Goal: Transaction & Acquisition: Purchase product/service

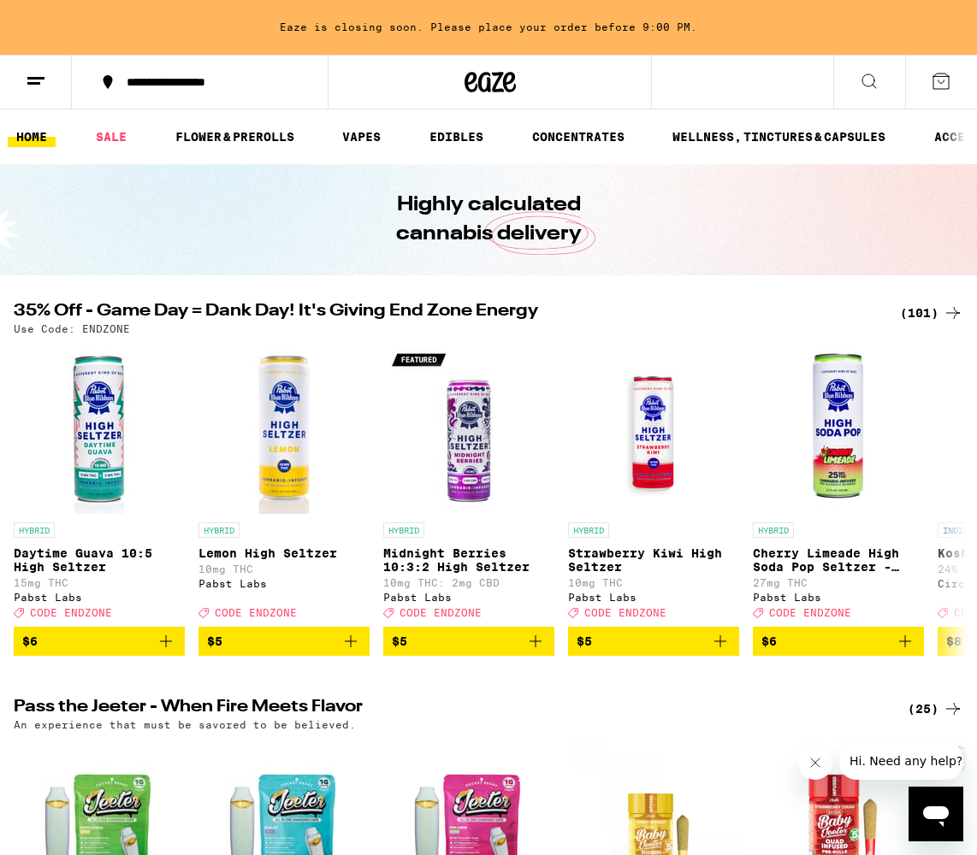
click at [943, 316] on icon at bounding box center [952, 313] width 21 height 21
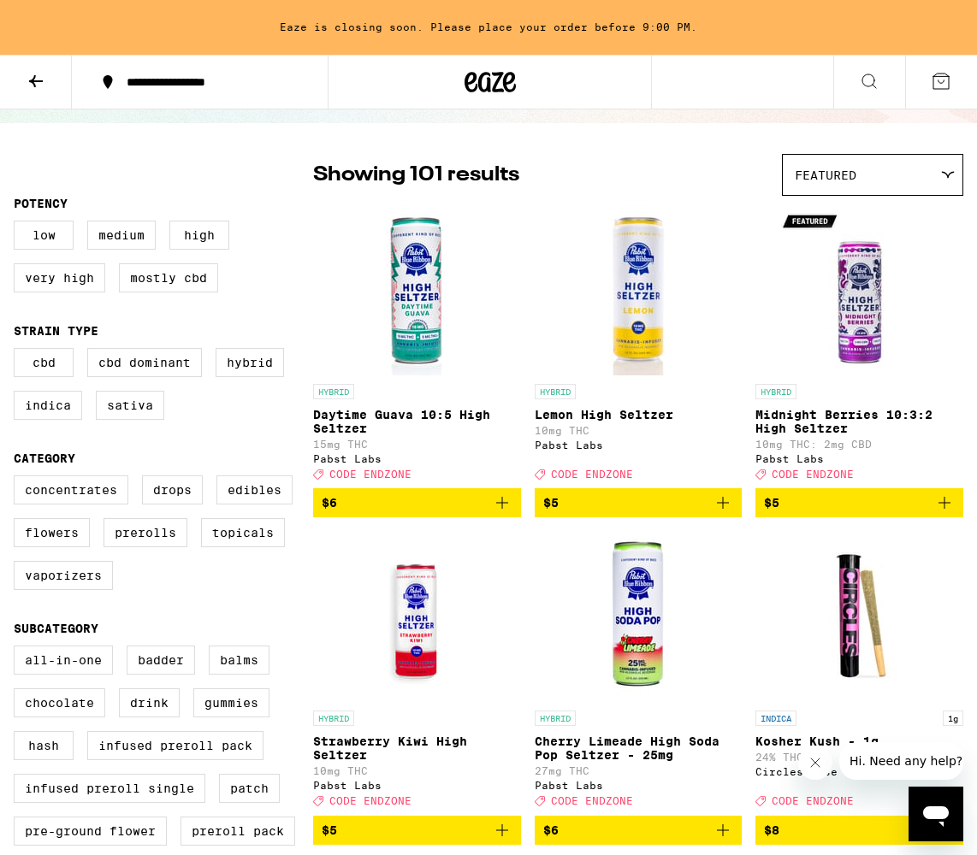
scroll to position [115, 0]
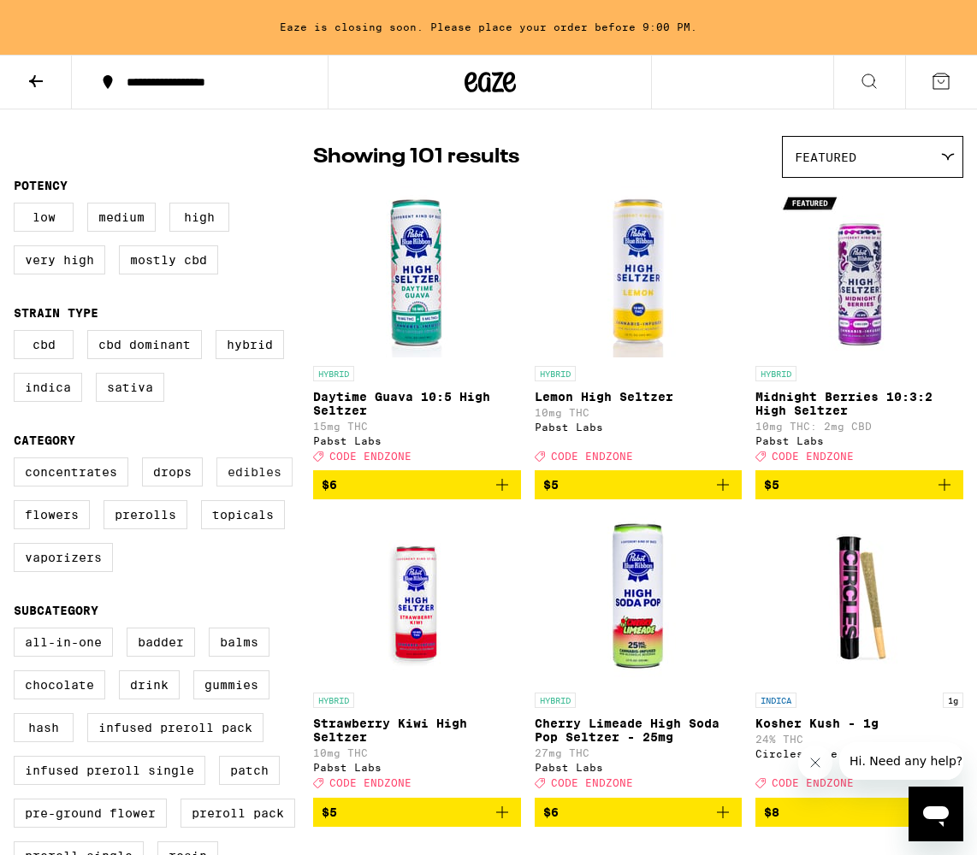
click at [249, 486] on label "Edibles" at bounding box center [254, 472] width 76 height 29
click at [18, 461] on input "Edibles" at bounding box center [17, 460] width 1 height 1
checkbox input "true"
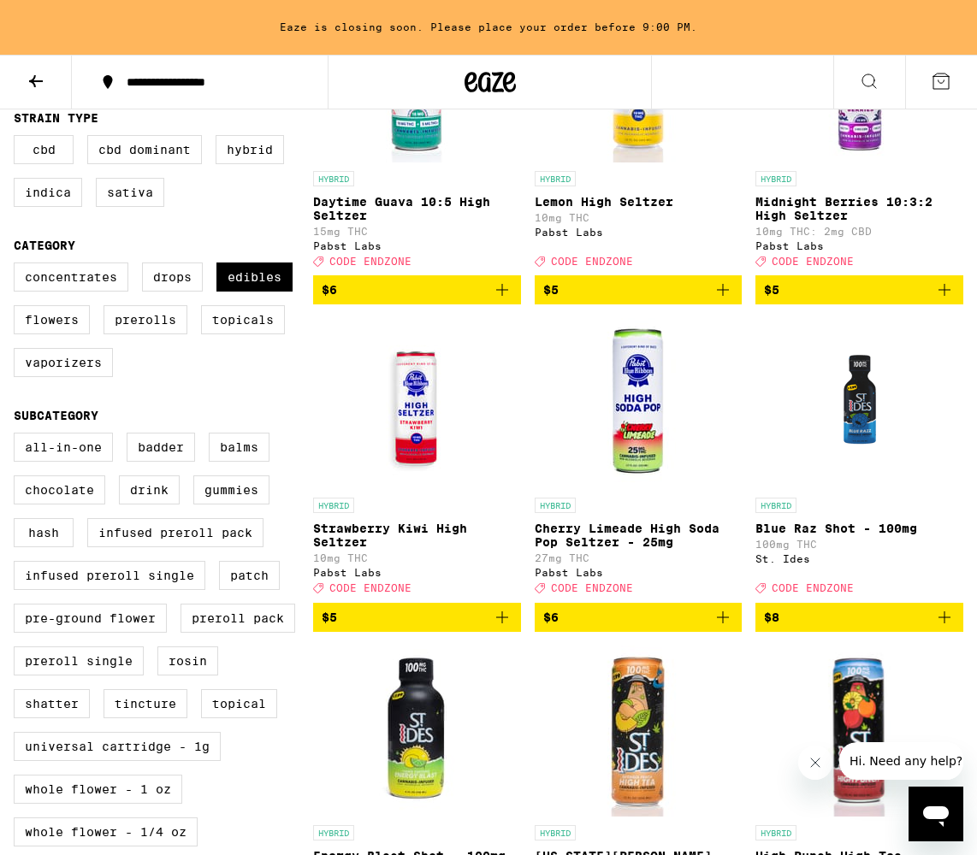
scroll to position [322, 0]
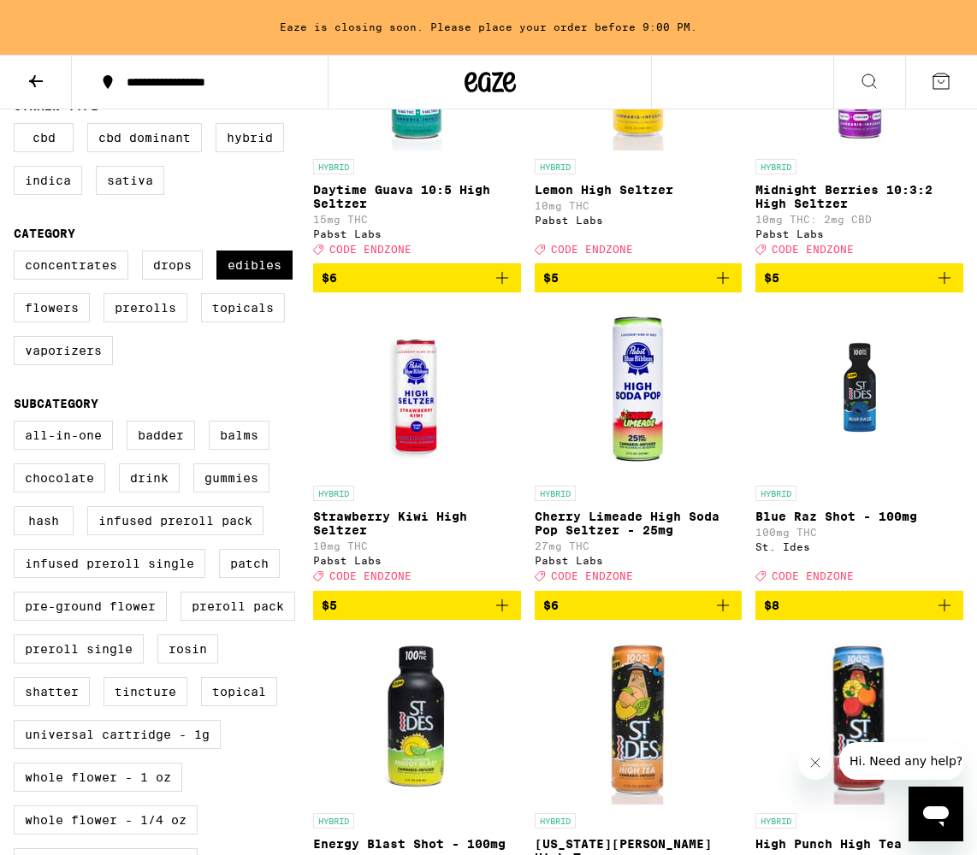
click at [945, 616] on icon "Add to bag" at bounding box center [944, 605] width 21 height 21
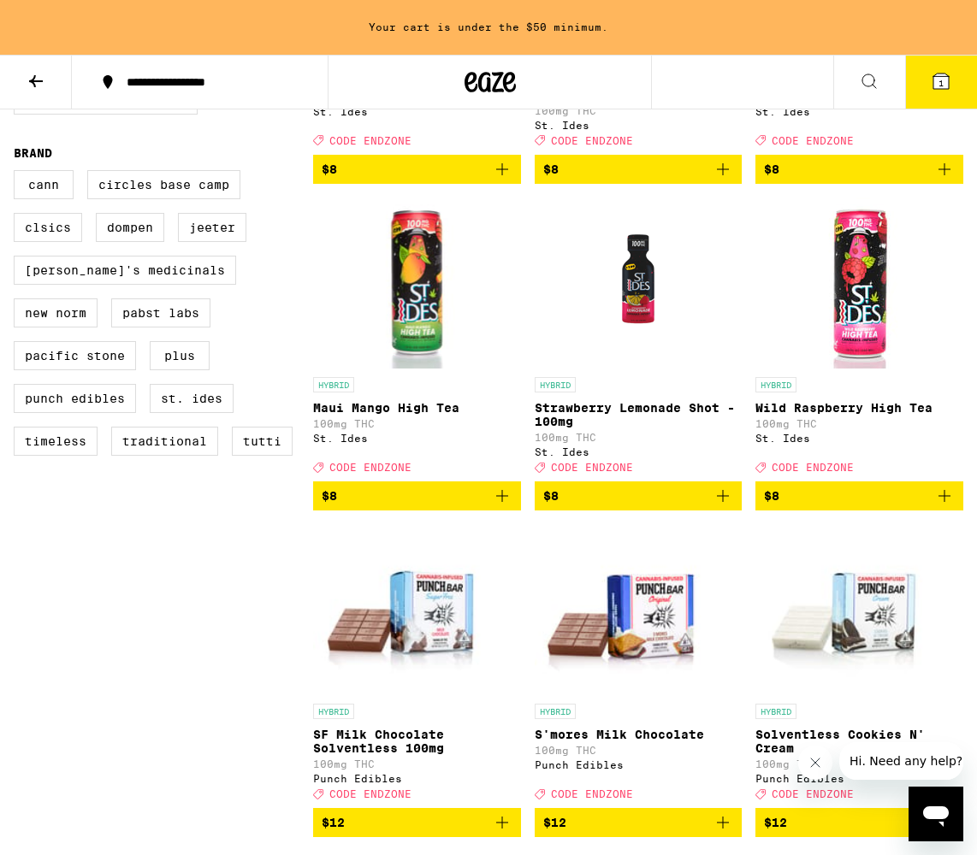
scroll to position [1114, 0]
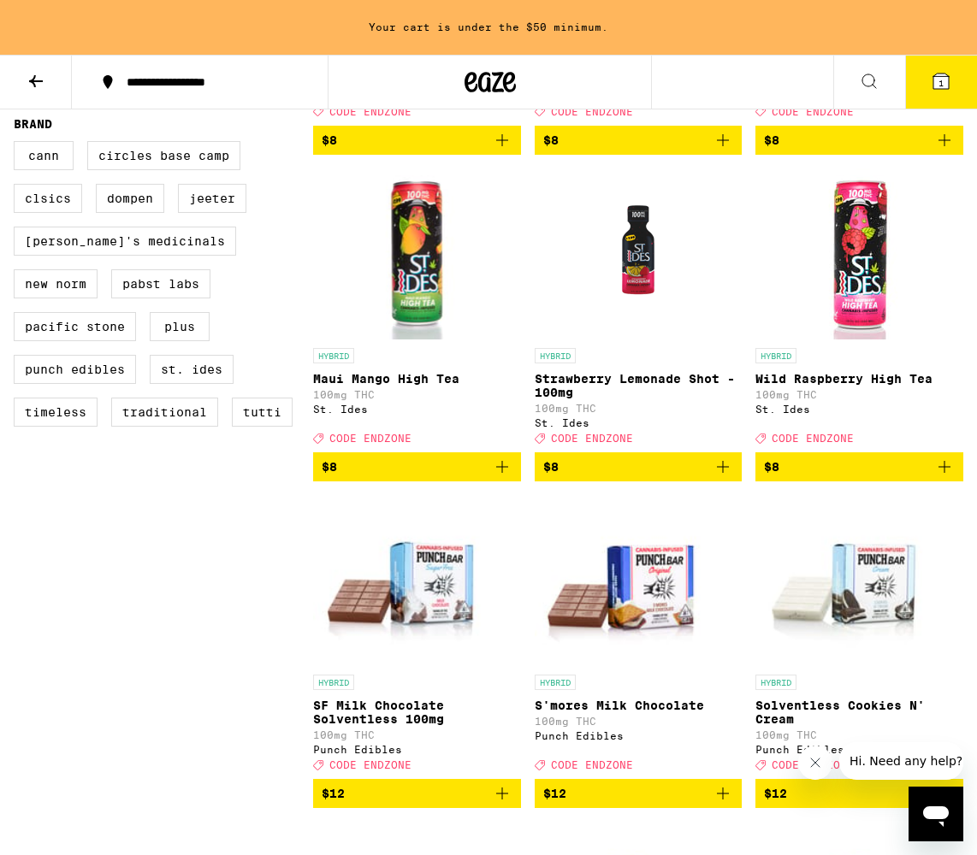
click at [724, 477] on icon "Add to bag" at bounding box center [722, 467] width 21 height 21
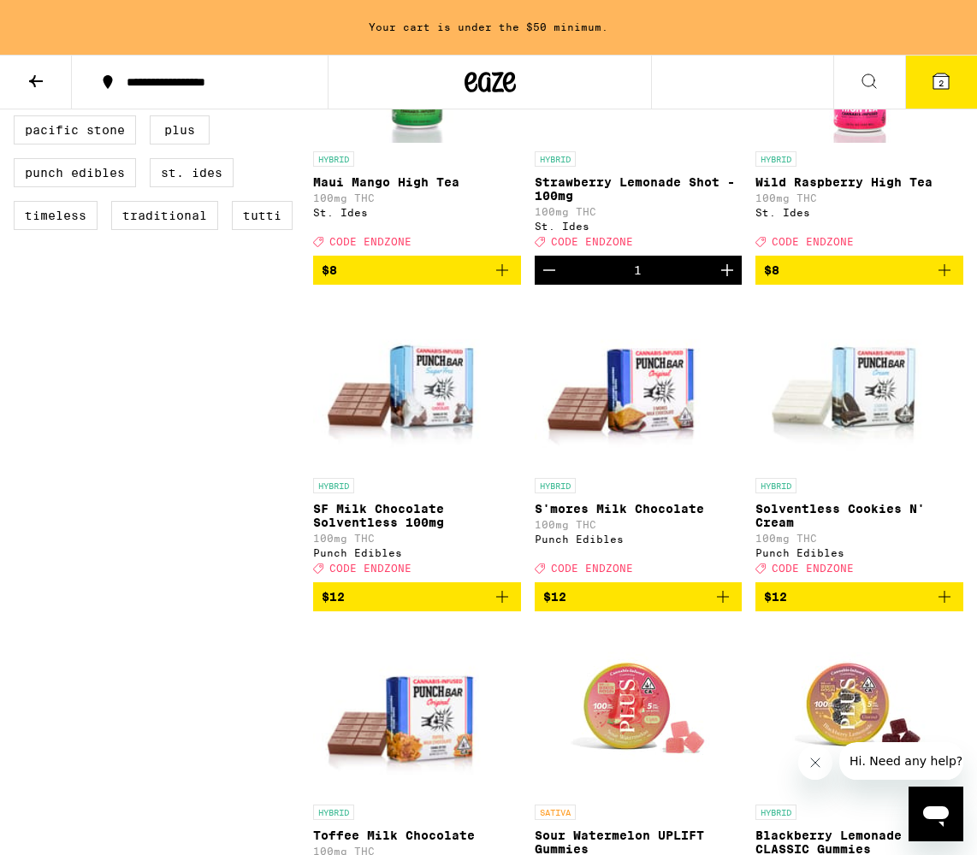
scroll to position [1044, 0]
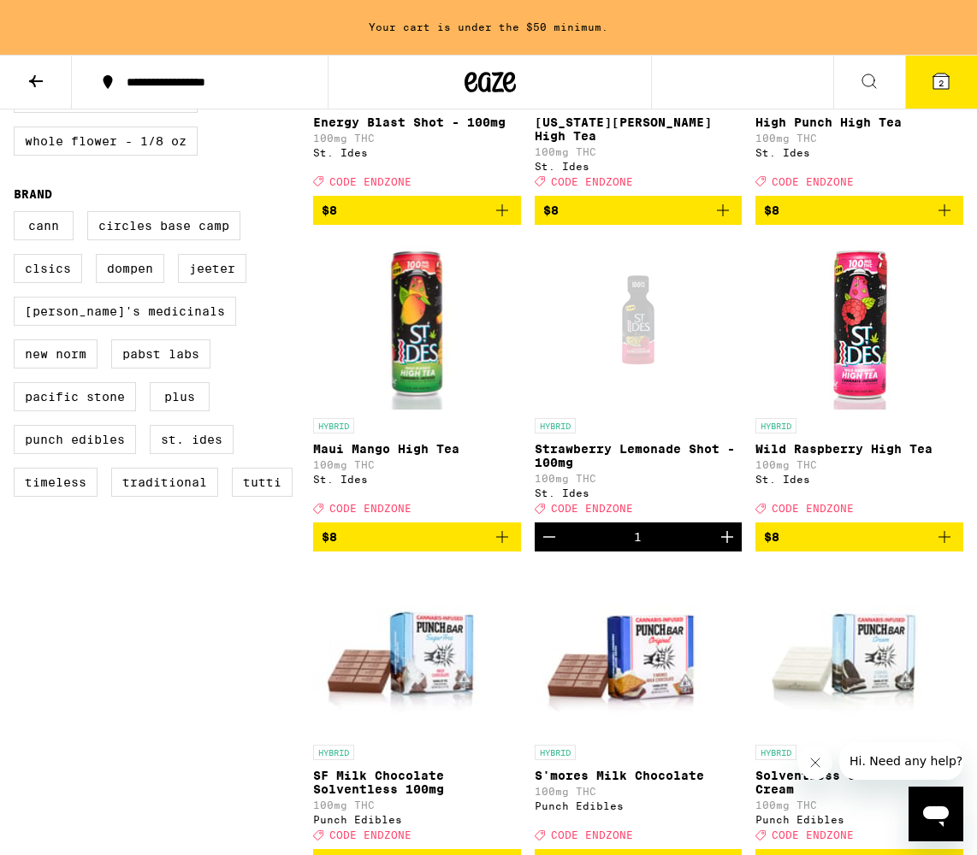
click at [947, 547] on icon "Add to bag" at bounding box center [944, 537] width 21 height 21
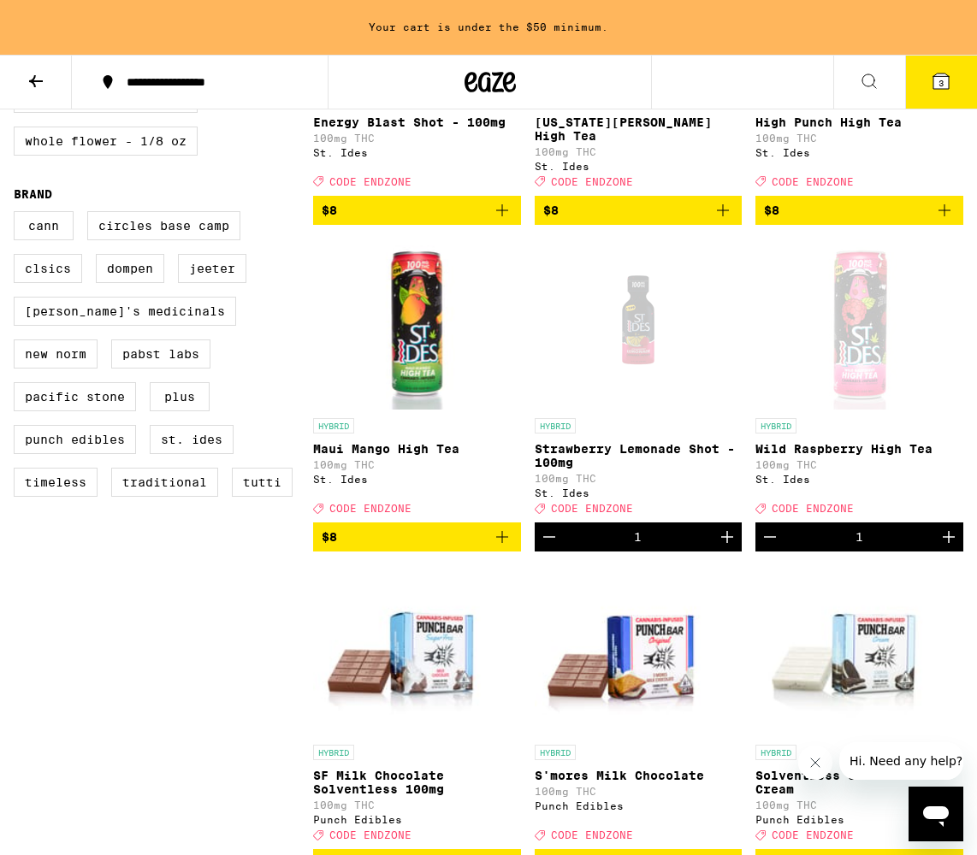
click at [503, 547] on icon "Add to bag" at bounding box center [502, 537] width 21 height 21
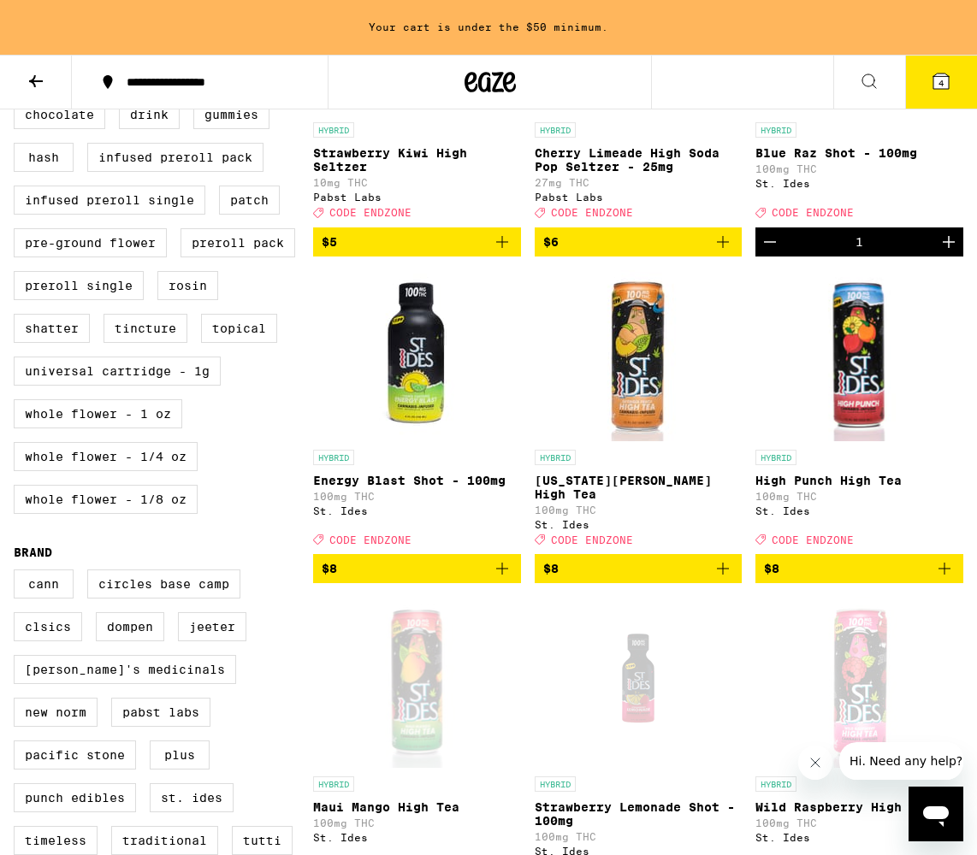
scroll to position [650, 0]
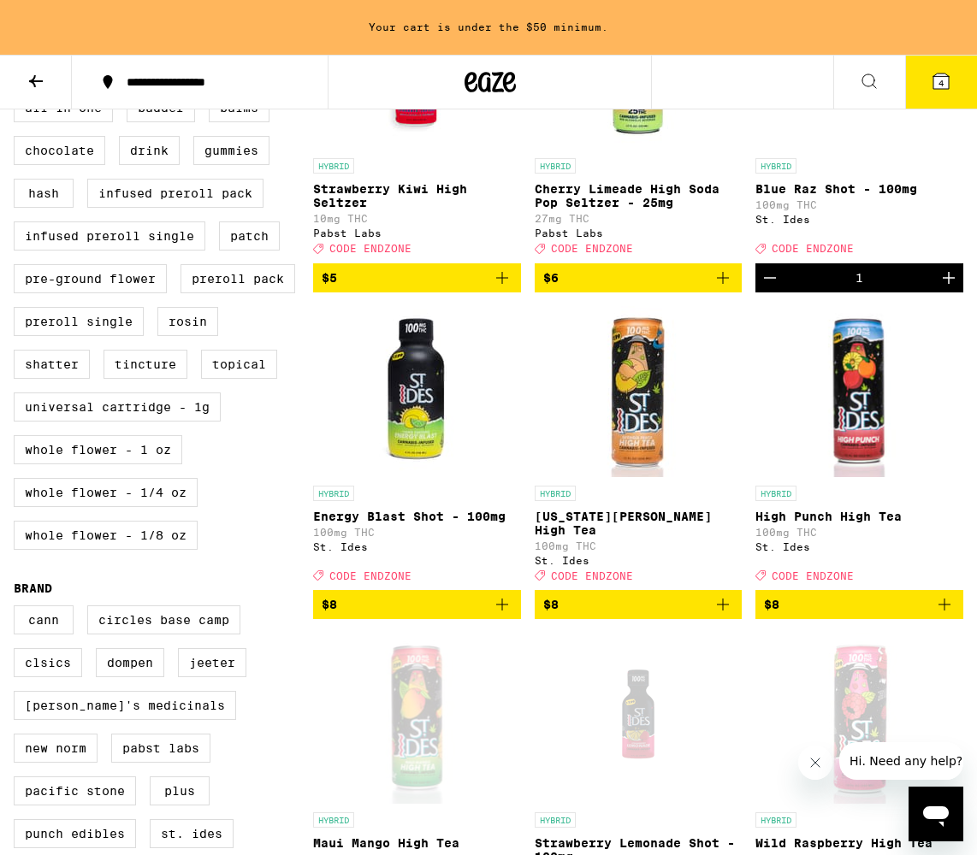
click at [938, 615] on icon "Add to bag" at bounding box center [944, 604] width 21 height 21
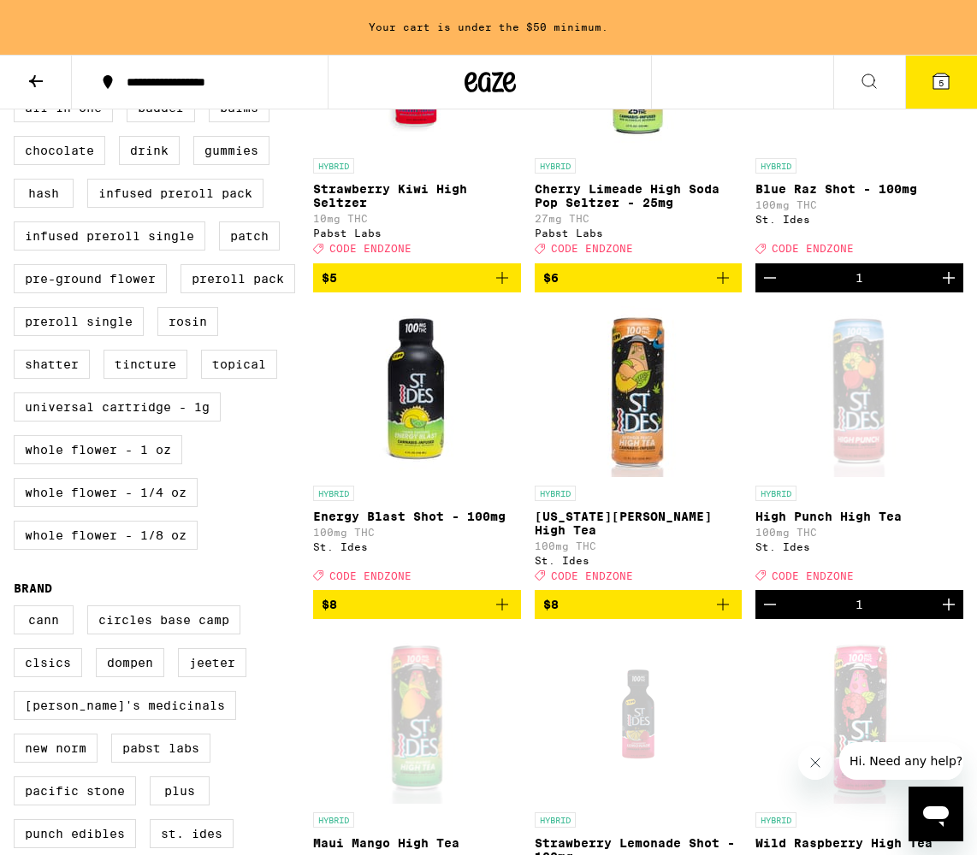
click at [723, 611] on icon "Add to bag" at bounding box center [723, 605] width 12 height 12
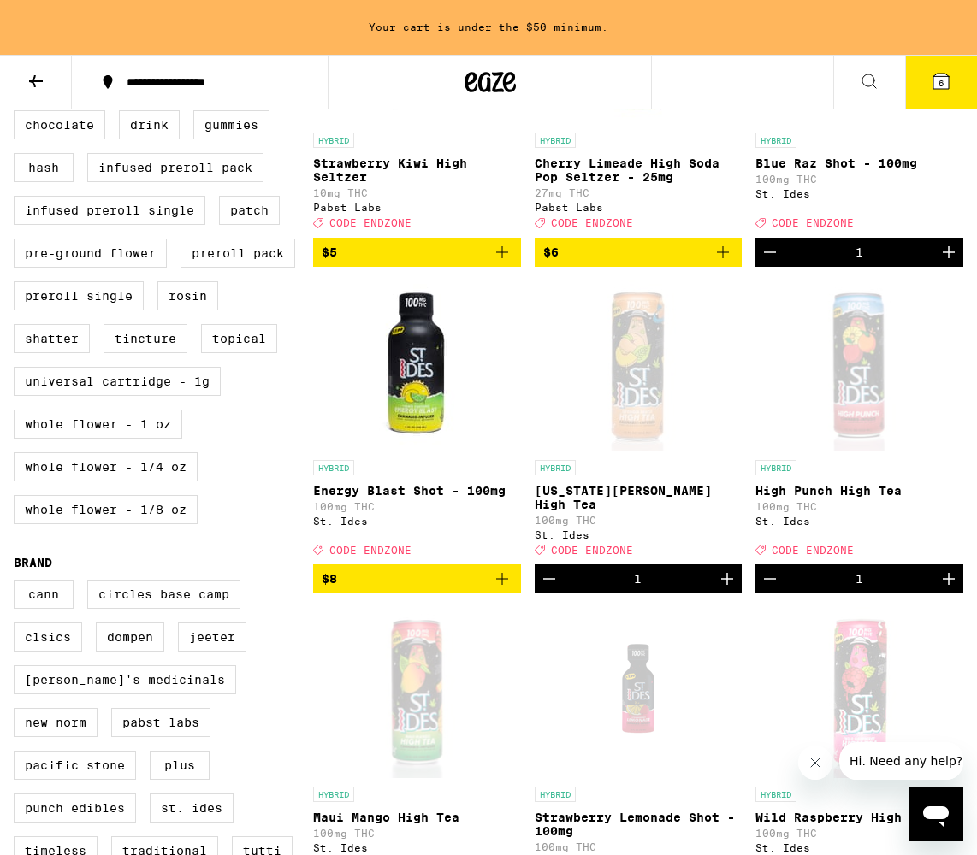
scroll to position [674, 0]
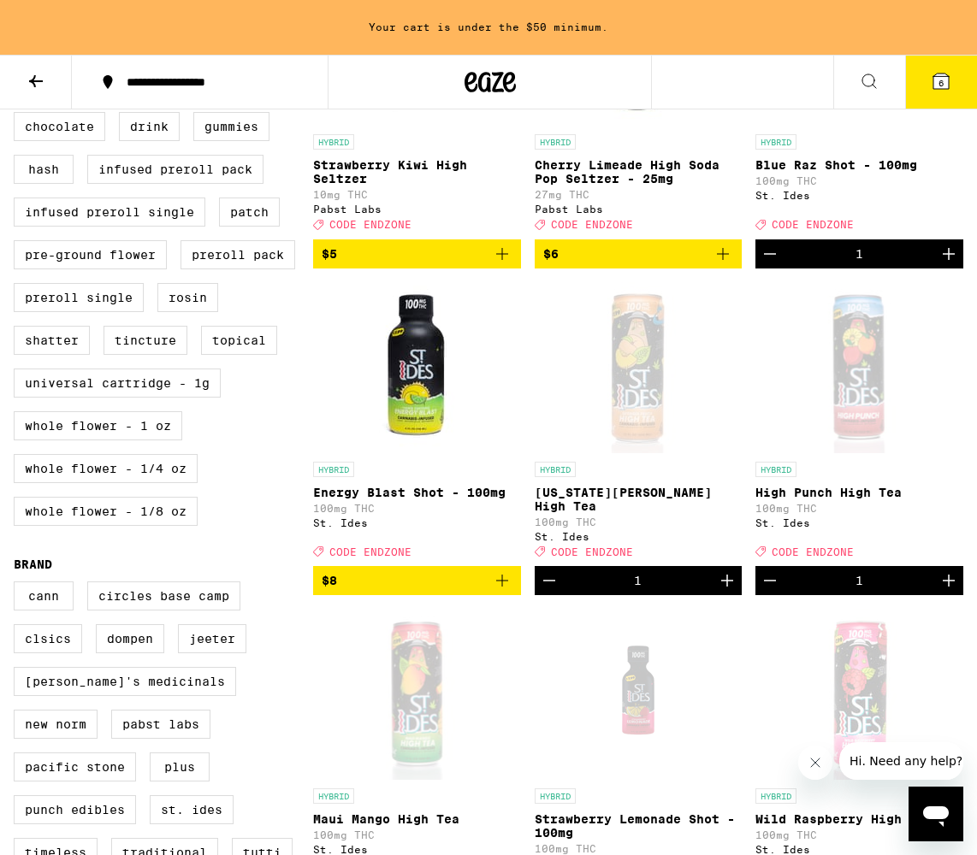
click at [503, 587] on icon "Add to bag" at bounding box center [502, 581] width 12 height 12
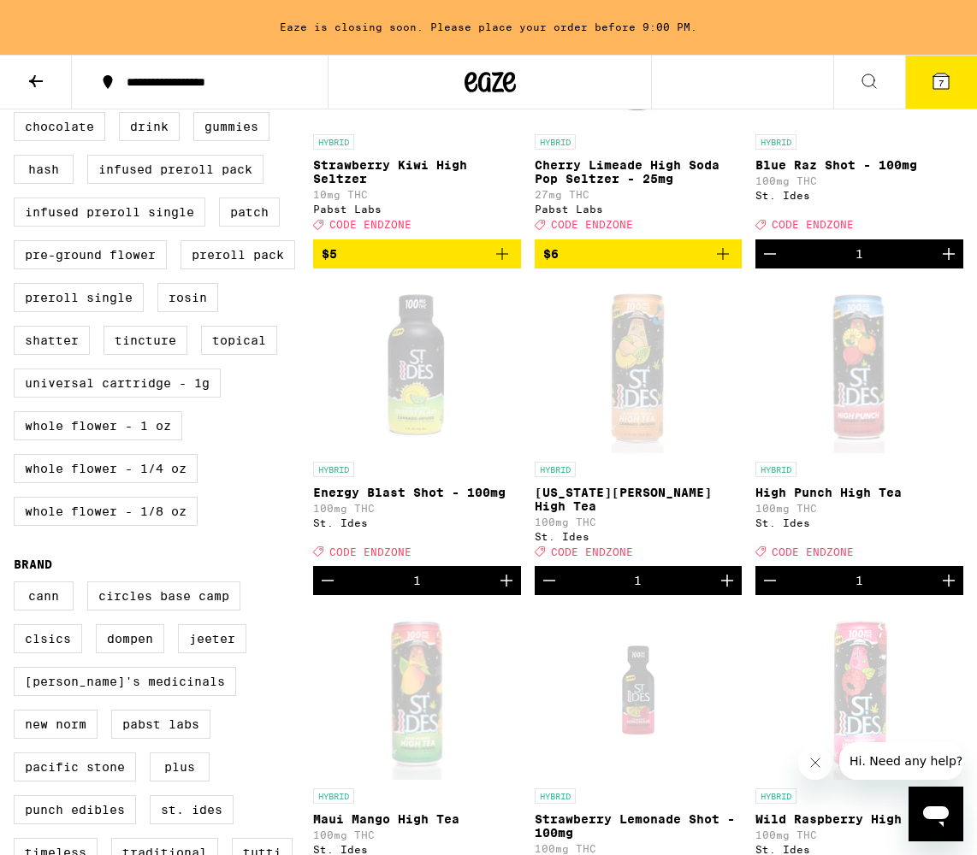
click at [503, 587] on icon "Increment" at bounding box center [506, 581] width 12 height 12
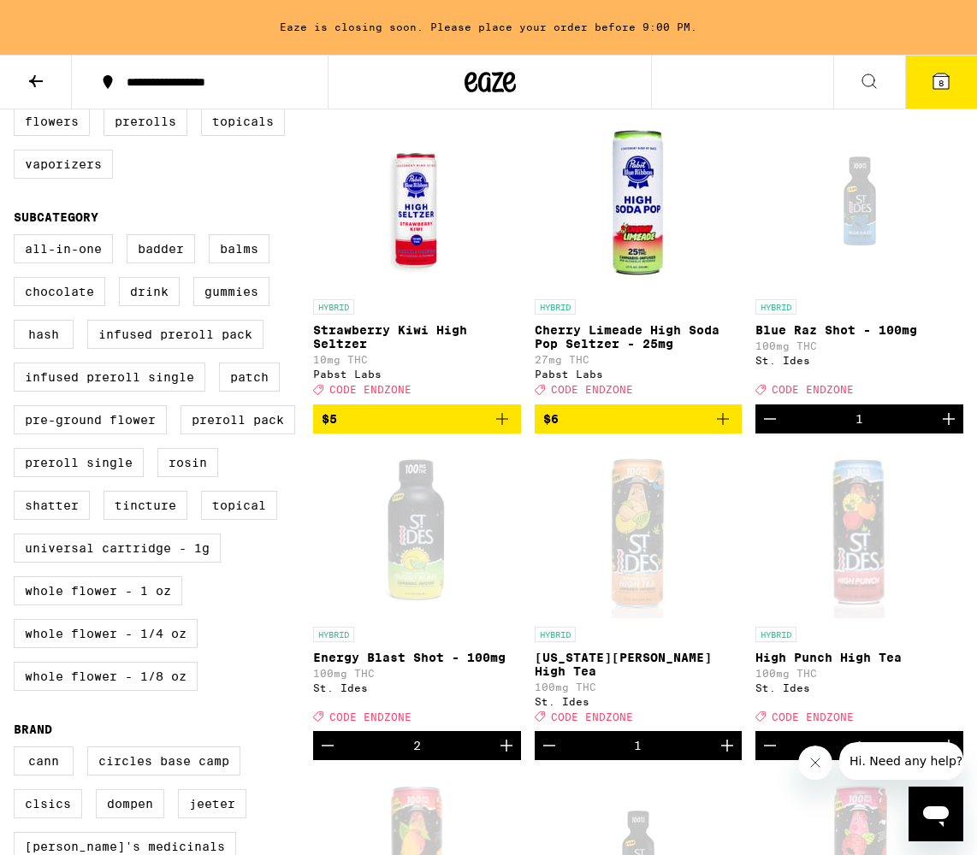
scroll to position [505, 0]
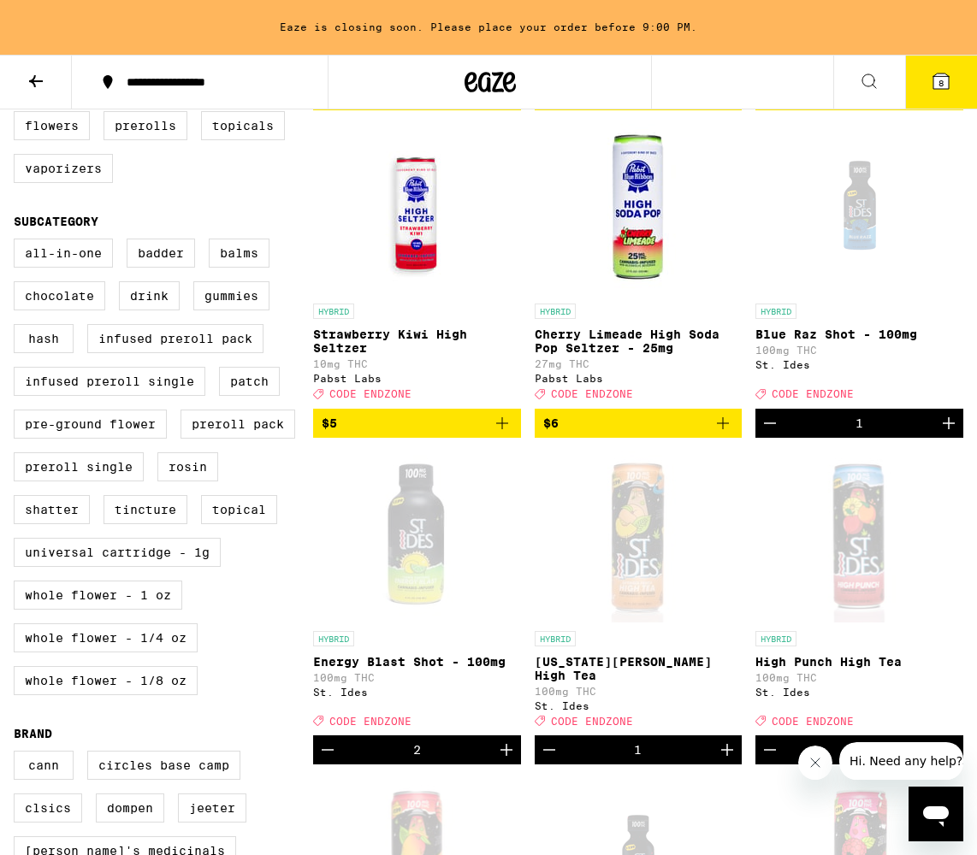
click at [950, 434] on icon "Increment" at bounding box center [948, 423] width 21 height 21
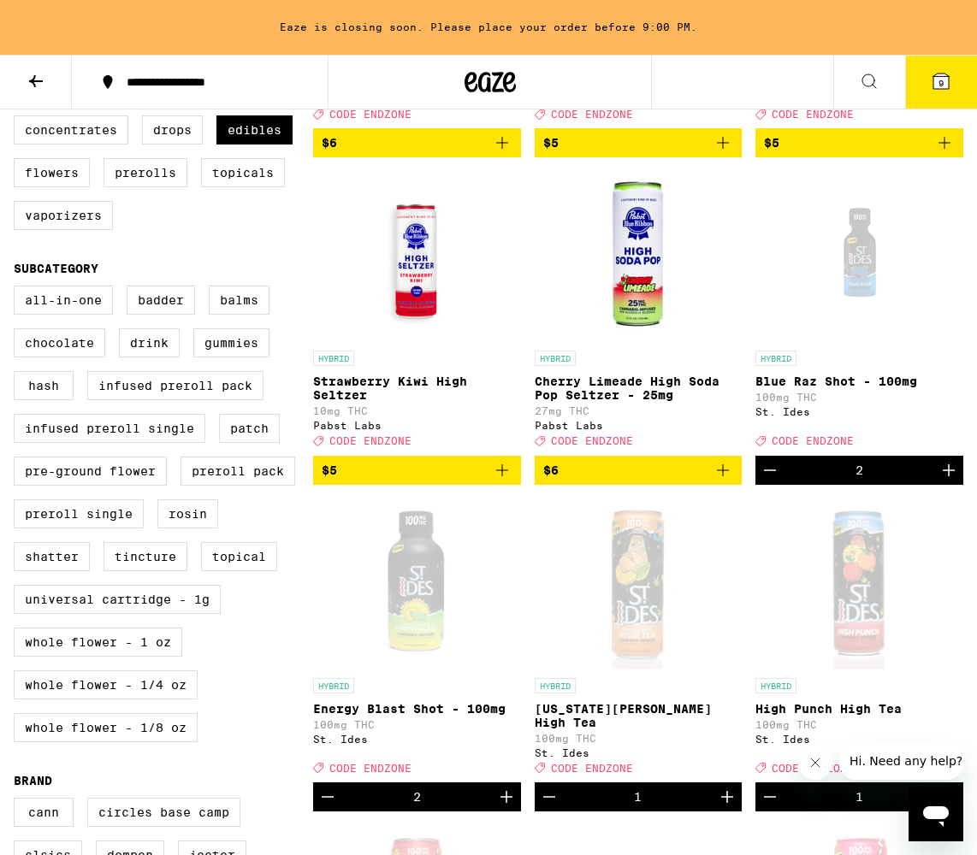
scroll to position [446, 0]
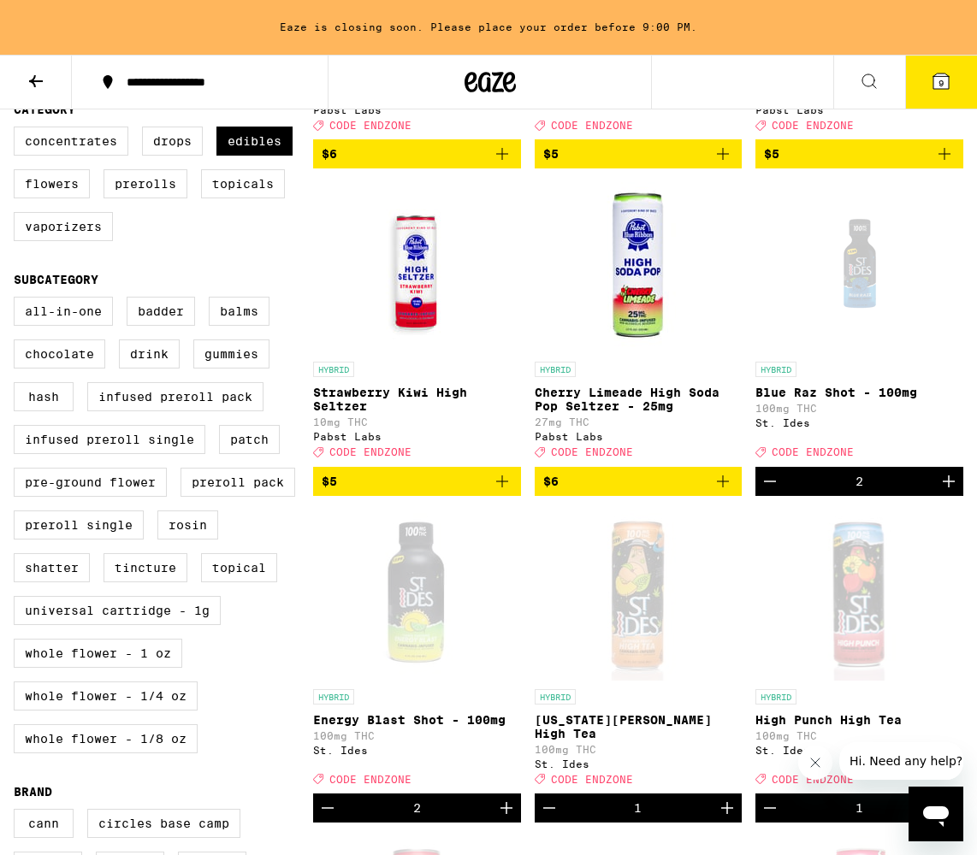
click at [722, 492] on icon "Add to bag" at bounding box center [722, 481] width 21 height 21
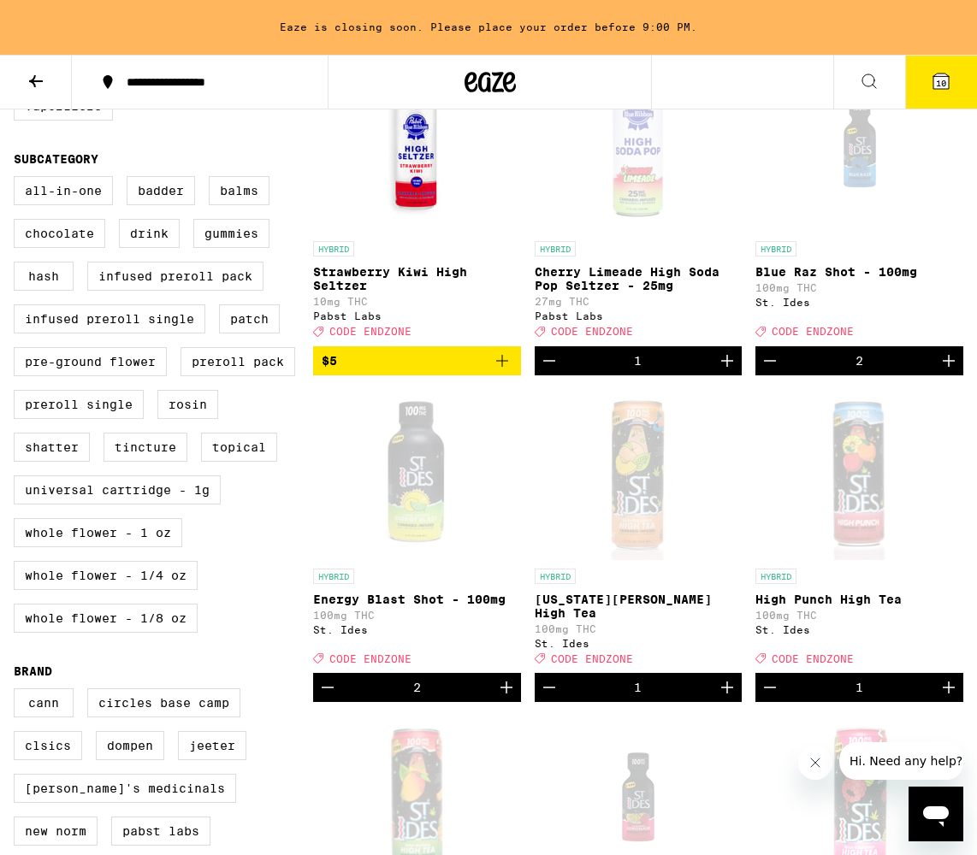
scroll to position [557, 0]
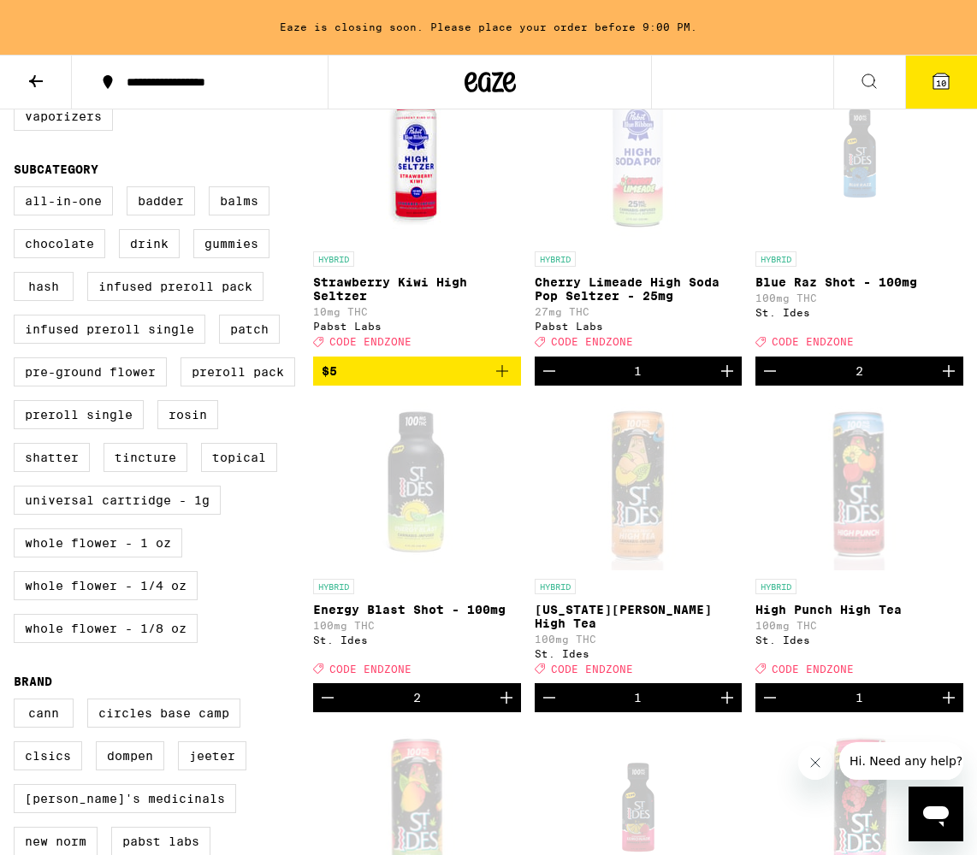
click at [546, 381] on icon "Decrement" at bounding box center [549, 371] width 21 height 21
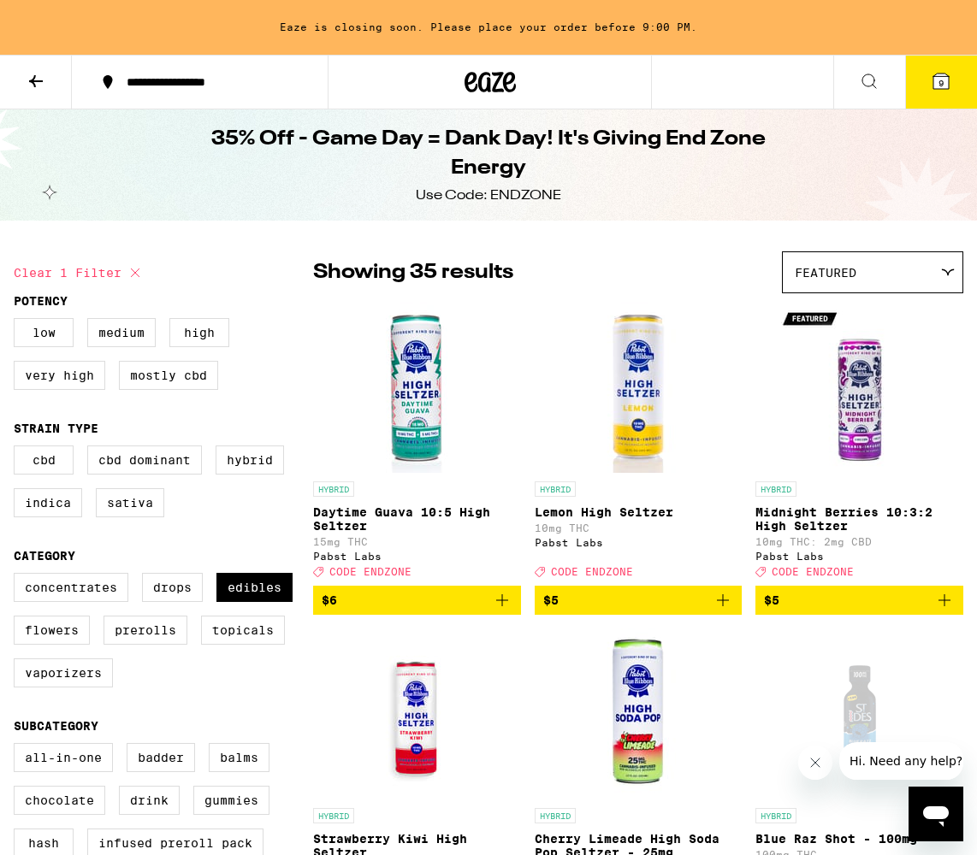
scroll to position [0, 0]
click at [934, 82] on icon at bounding box center [940, 81] width 15 height 15
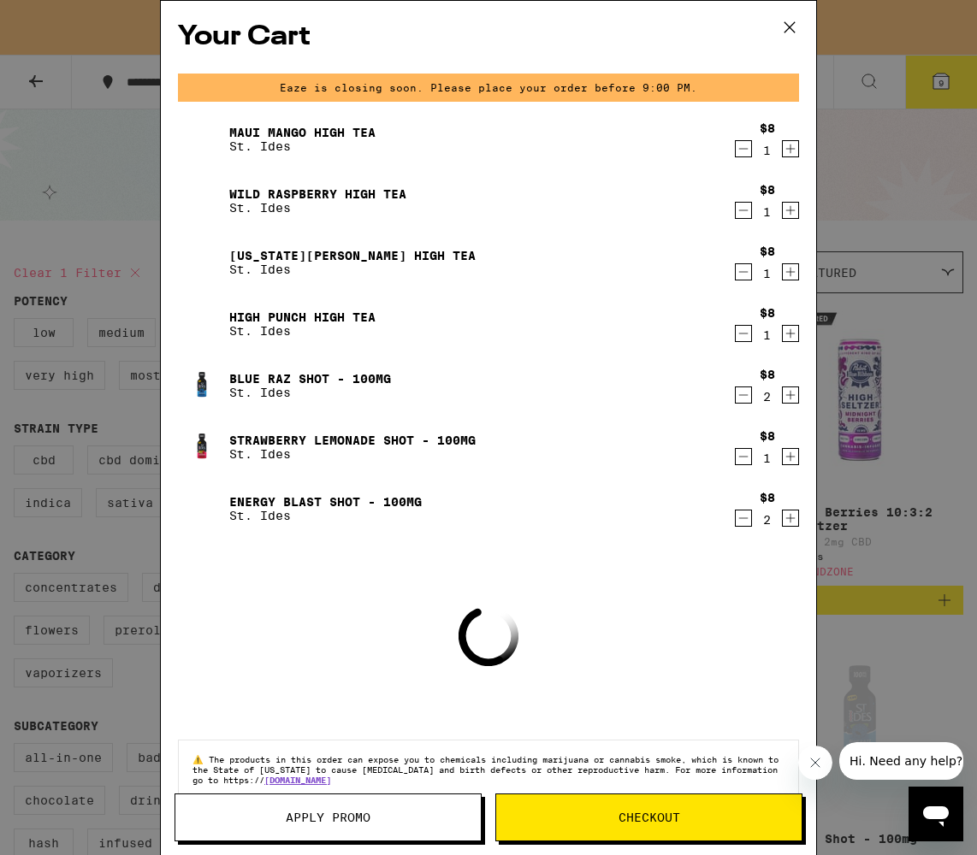
click at [897, 139] on div "Your Cart Eaze is closing soon. Please place your order before 9:00 PM. Maui Ma…" at bounding box center [488, 427] width 977 height 855
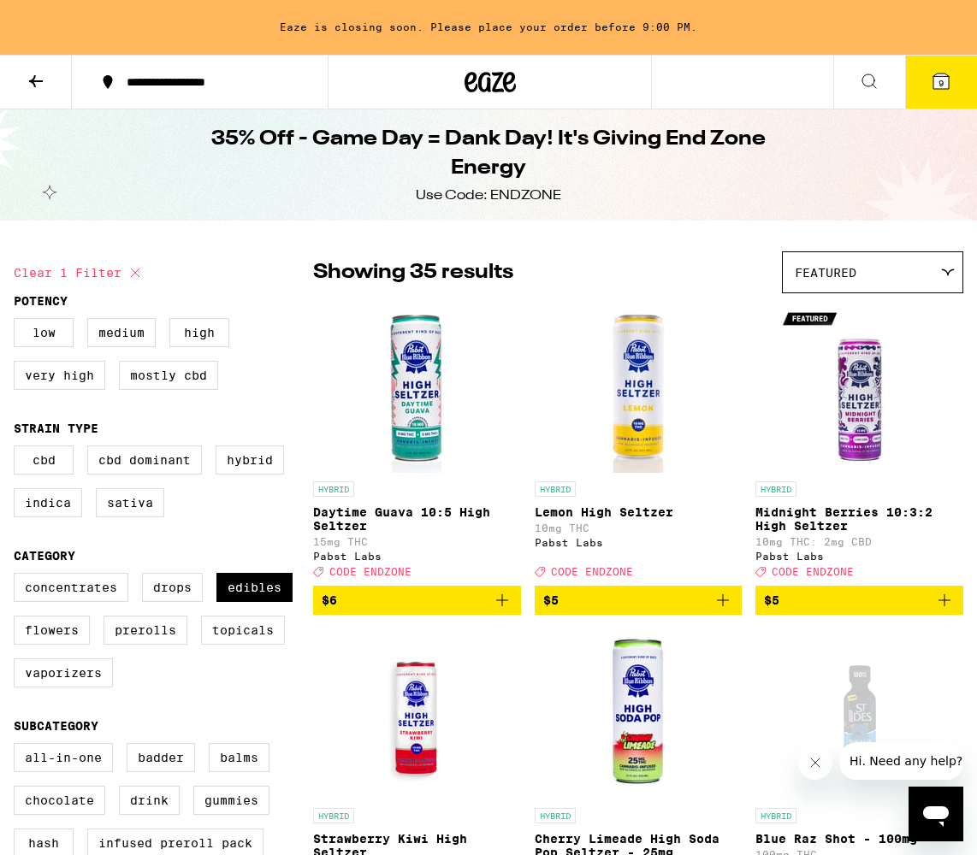
click at [941, 88] on span "9" at bounding box center [940, 83] width 5 height 10
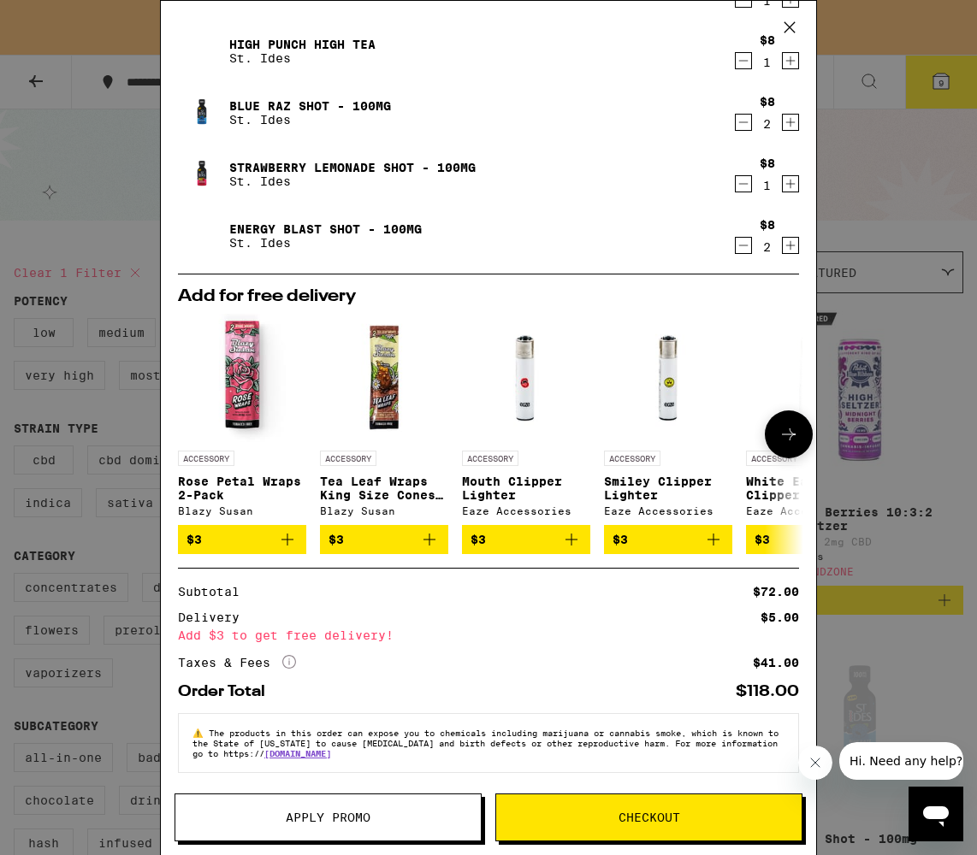
scroll to position [283, 0]
click at [791, 24] on icon at bounding box center [790, 28] width 26 height 26
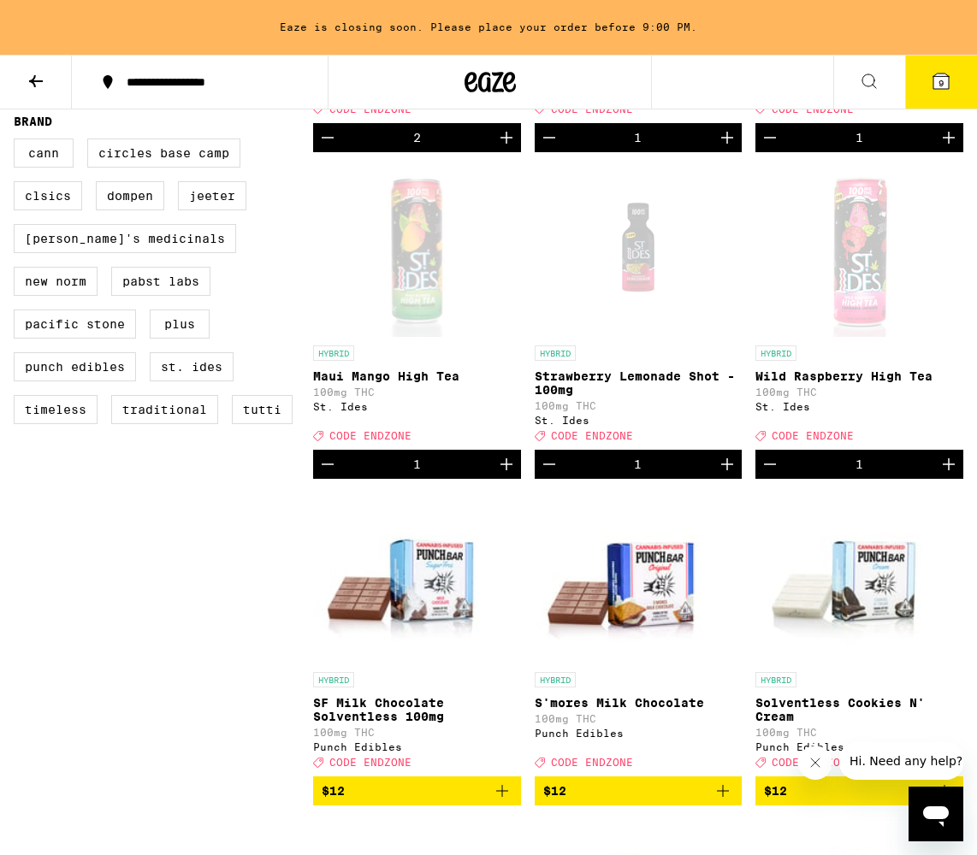
scroll to position [1095, 0]
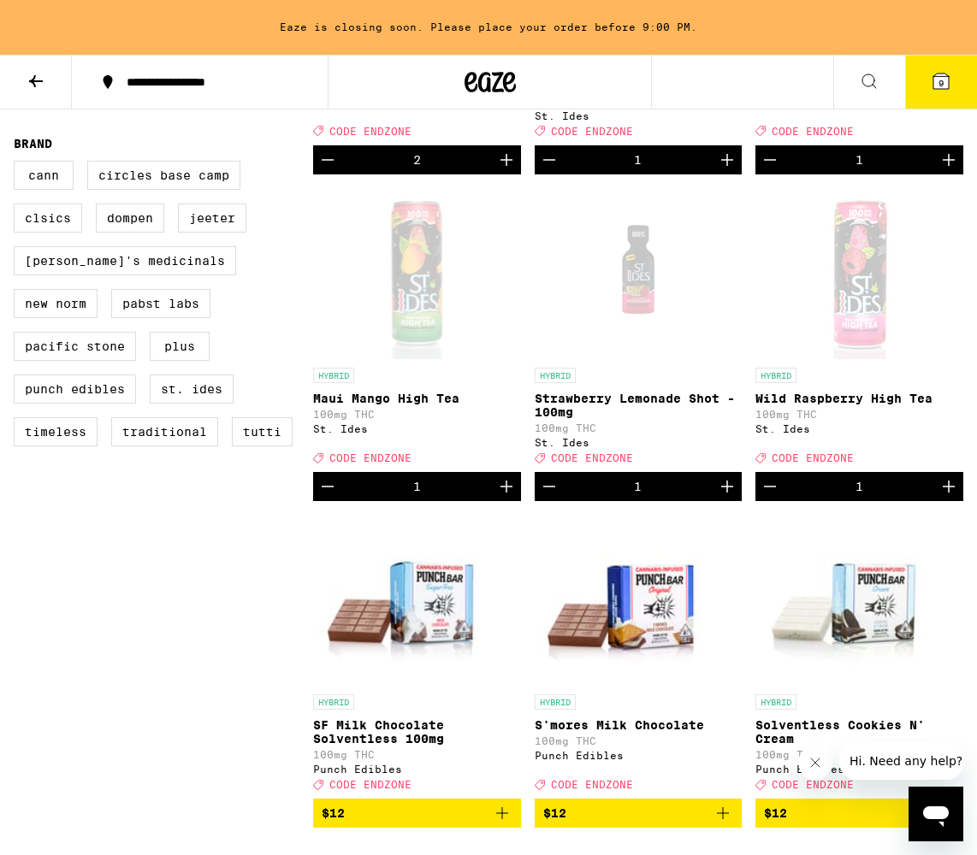
click at [933, 91] on icon at bounding box center [940, 81] width 21 height 21
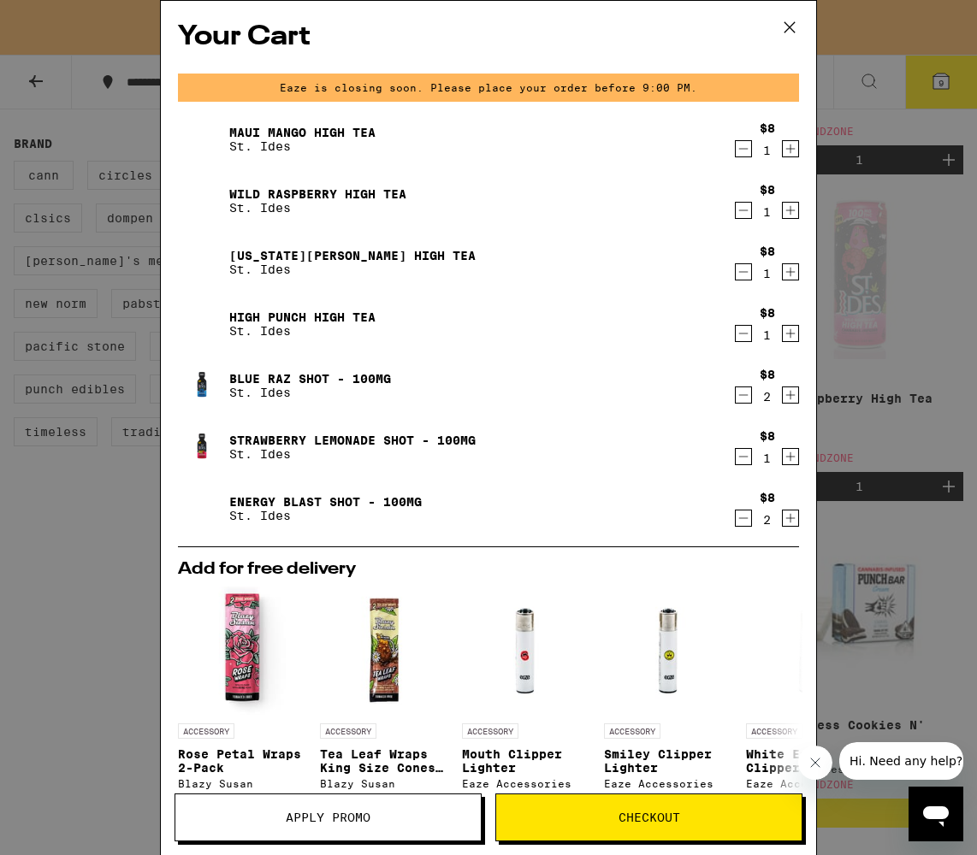
click at [792, 458] on icon "Increment" at bounding box center [789, 456] width 15 height 21
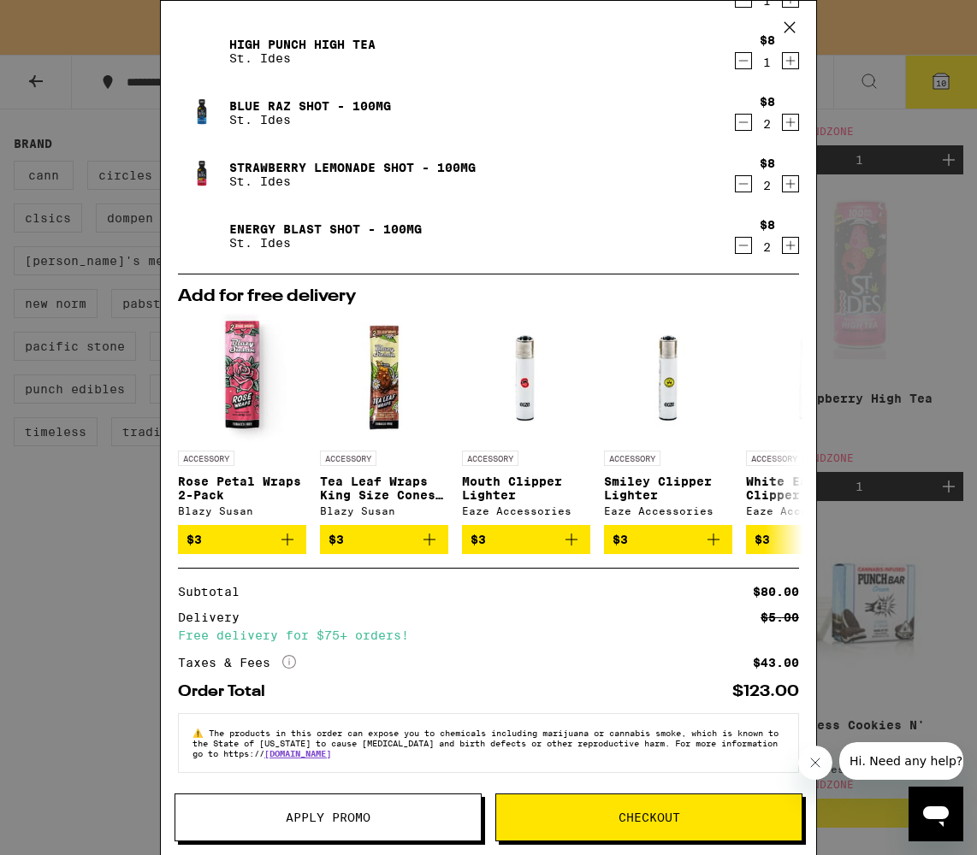
scroll to position [283, 0]
click at [591, 828] on button "Checkout" at bounding box center [648, 818] width 307 height 48
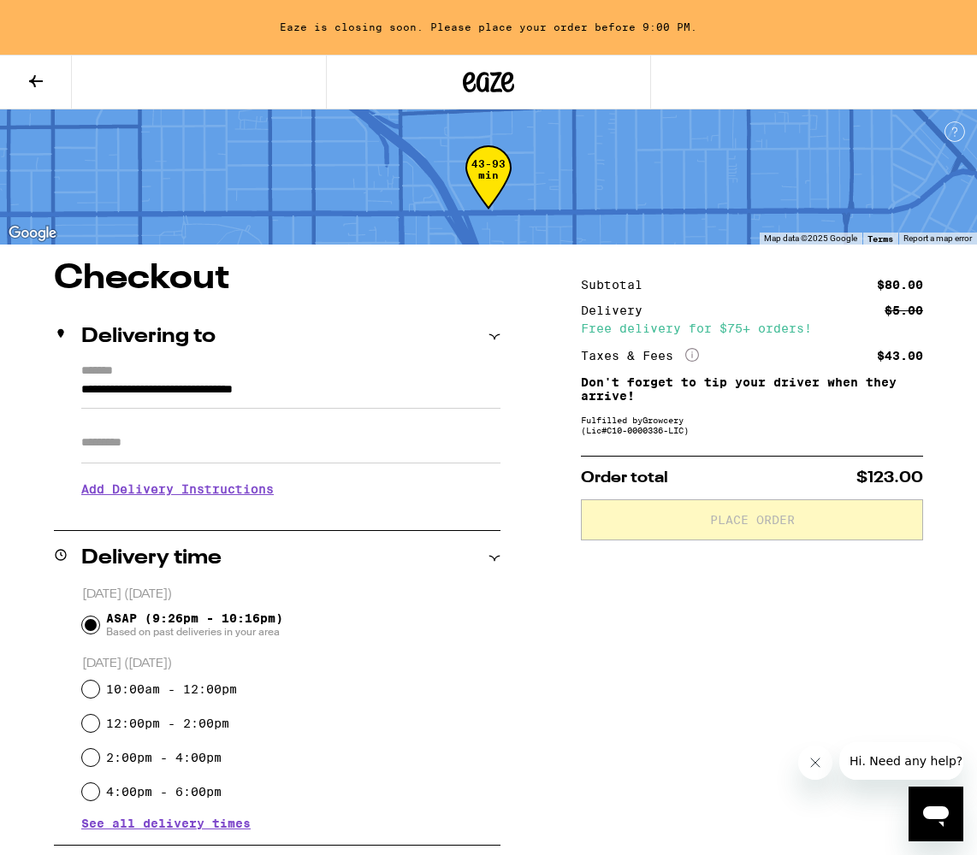
click at [39, 79] on icon at bounding box center [36, 81] width 21 height 21
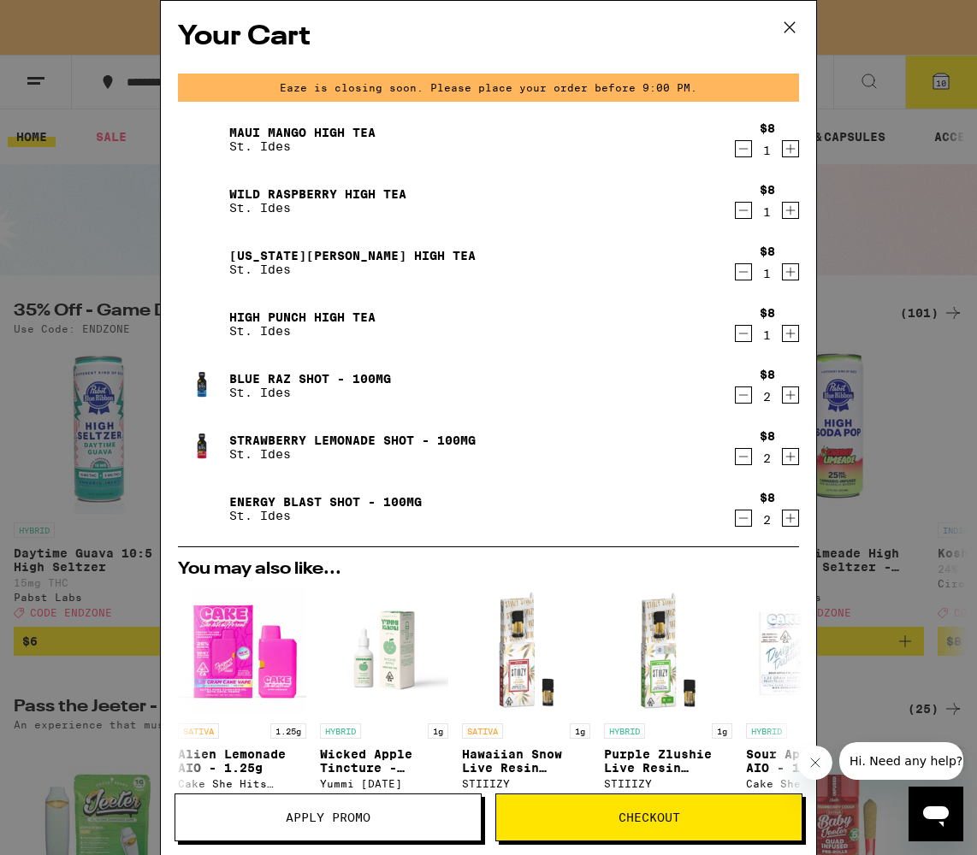
click at [336, 805] on button "Apply Promo" at bounding box center [327, 818] width 307 height 48
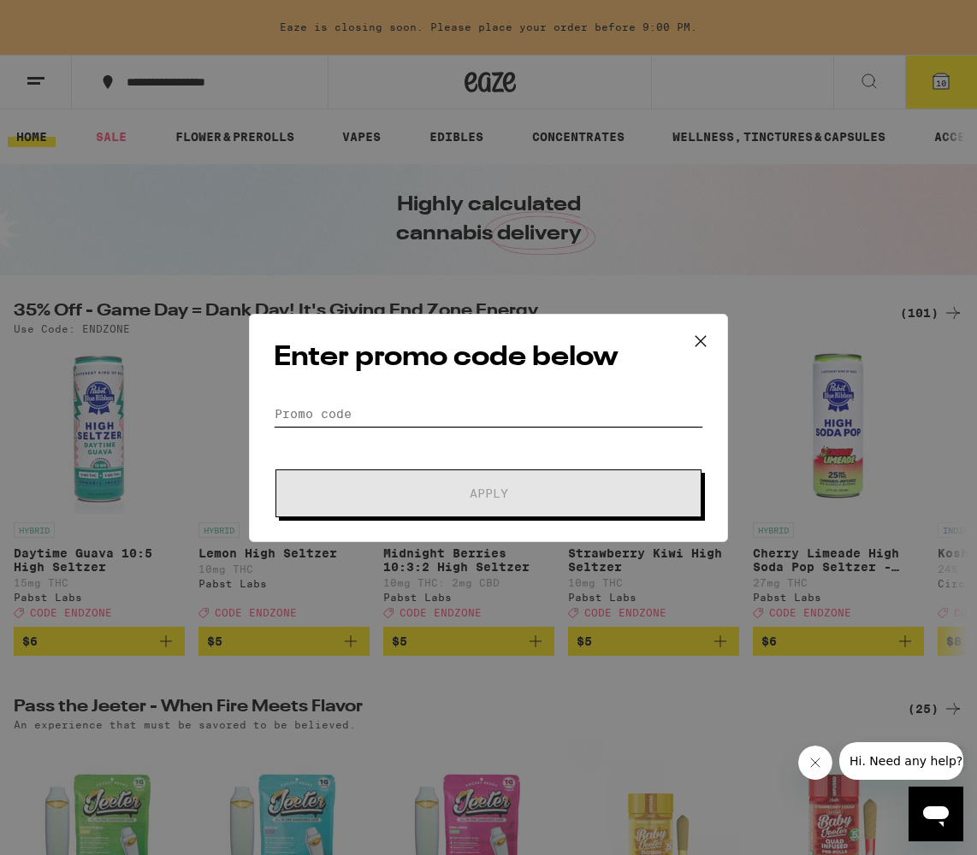
click at [324, 414] on input "Promo Code" at bounding box center [488, 414] width 429 height 26
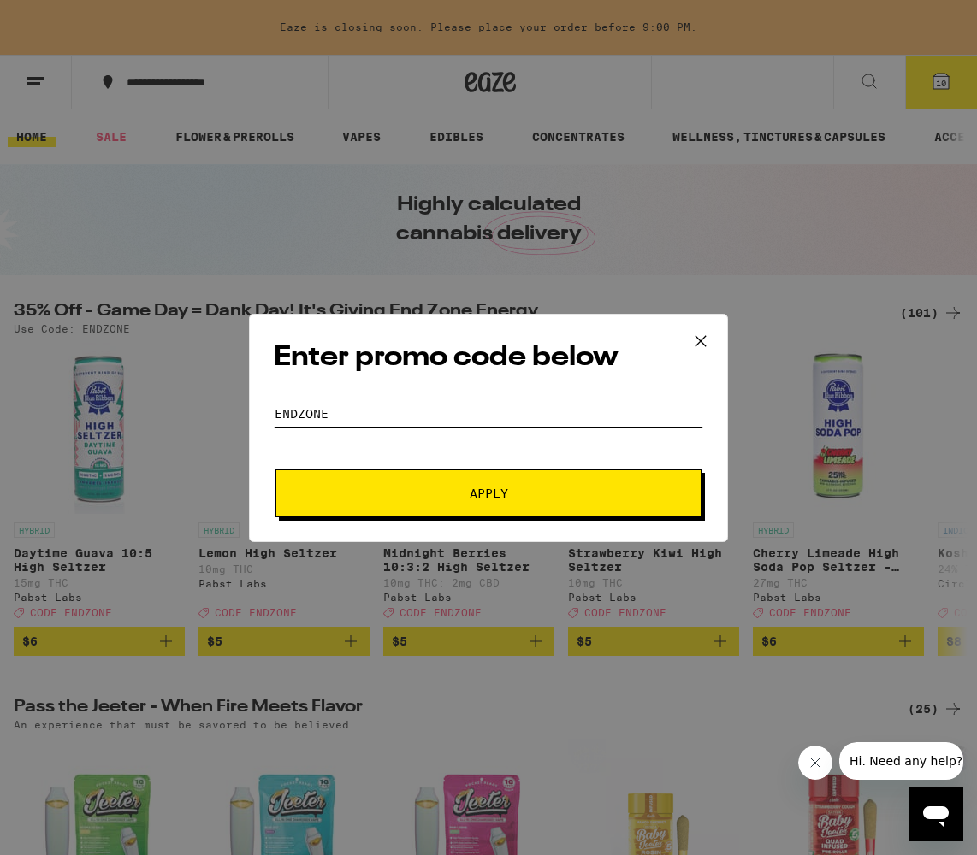
type input "endzone"
click at [363, 488] on span "Apply" at bounding box center [488, 493] width 308 height 12
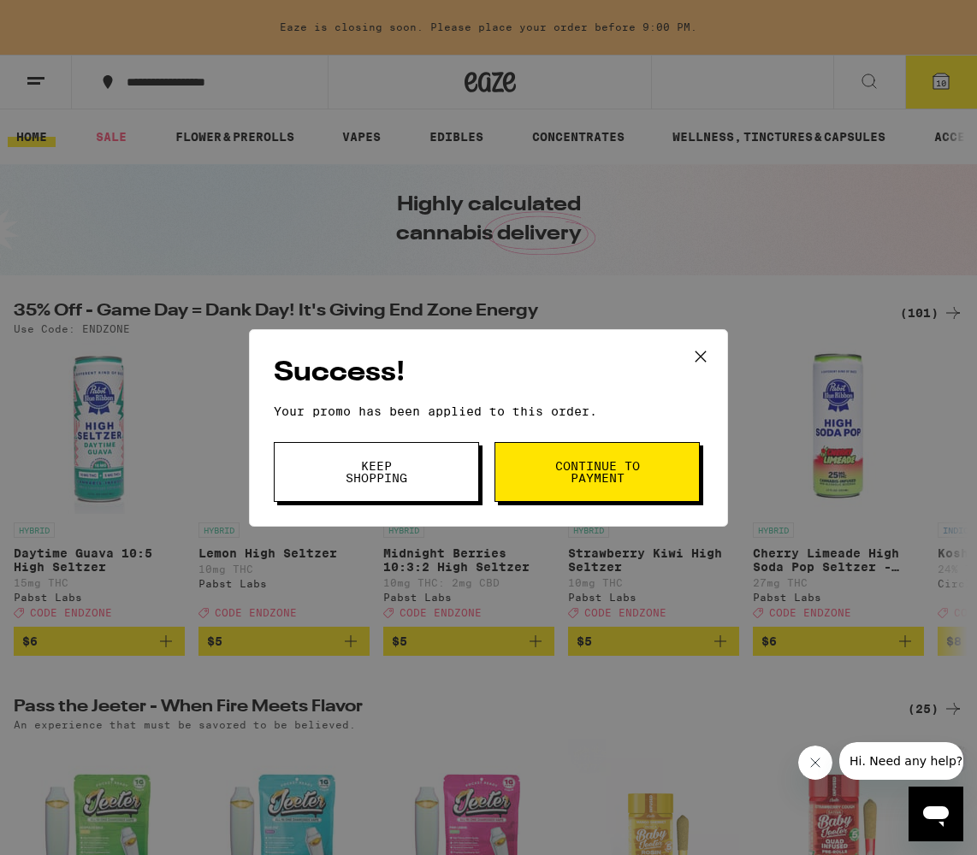
click at [517, 479] on button "Continue to payment" at bounding box center [596, 472] width 205 height 60
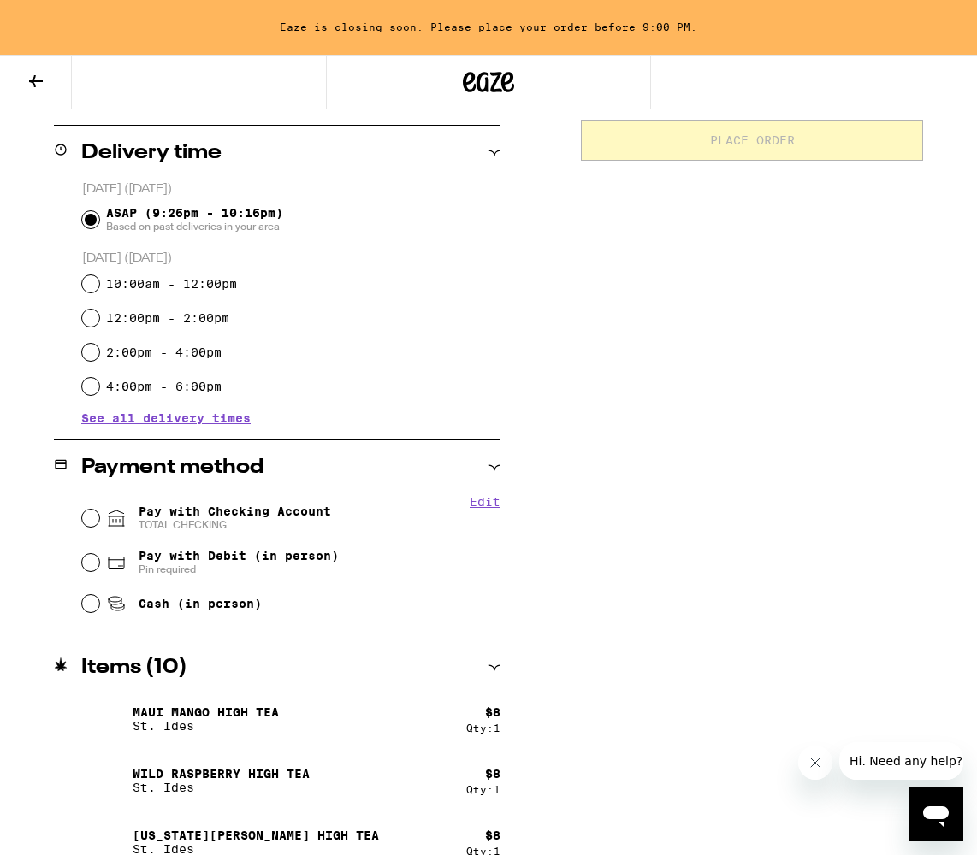
scroll to position [523, 0]
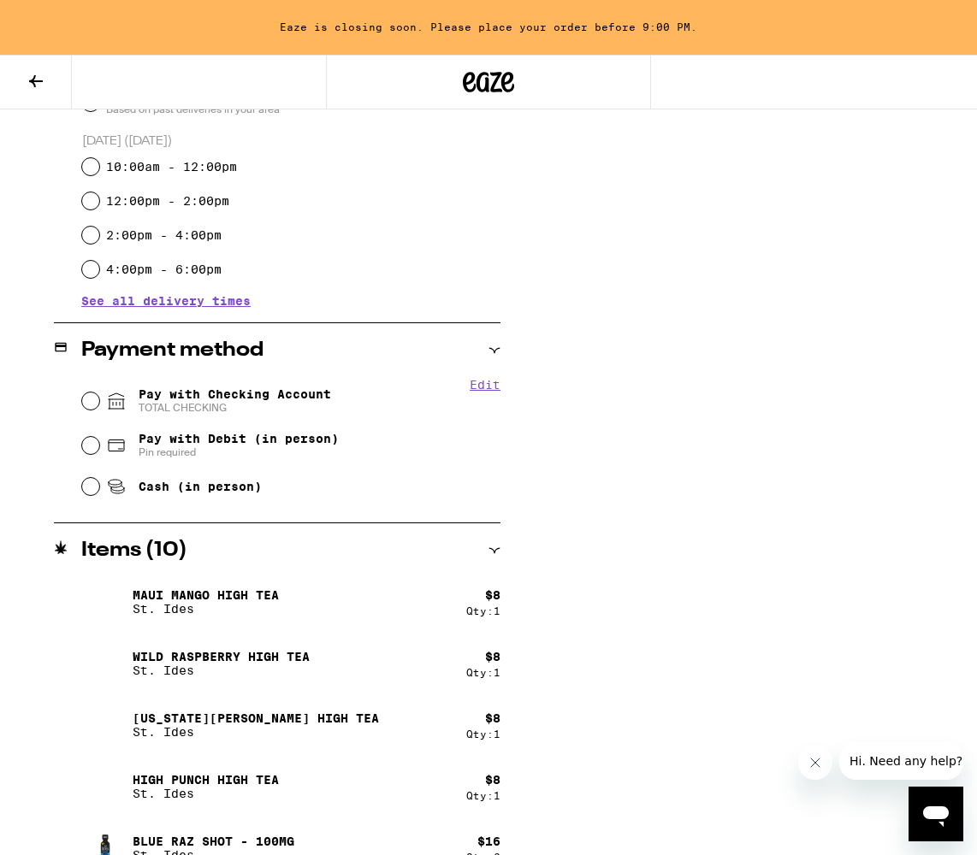
click at [207, 403] on span "TOTAL CHECKING" at bounding box center [235, 408] width 192 height 14
click at [99, 403] on input "Pay with Checking Account TOTAL CHECKING" at bounding box center [90, 401] width 17 height 17
radio input "true"
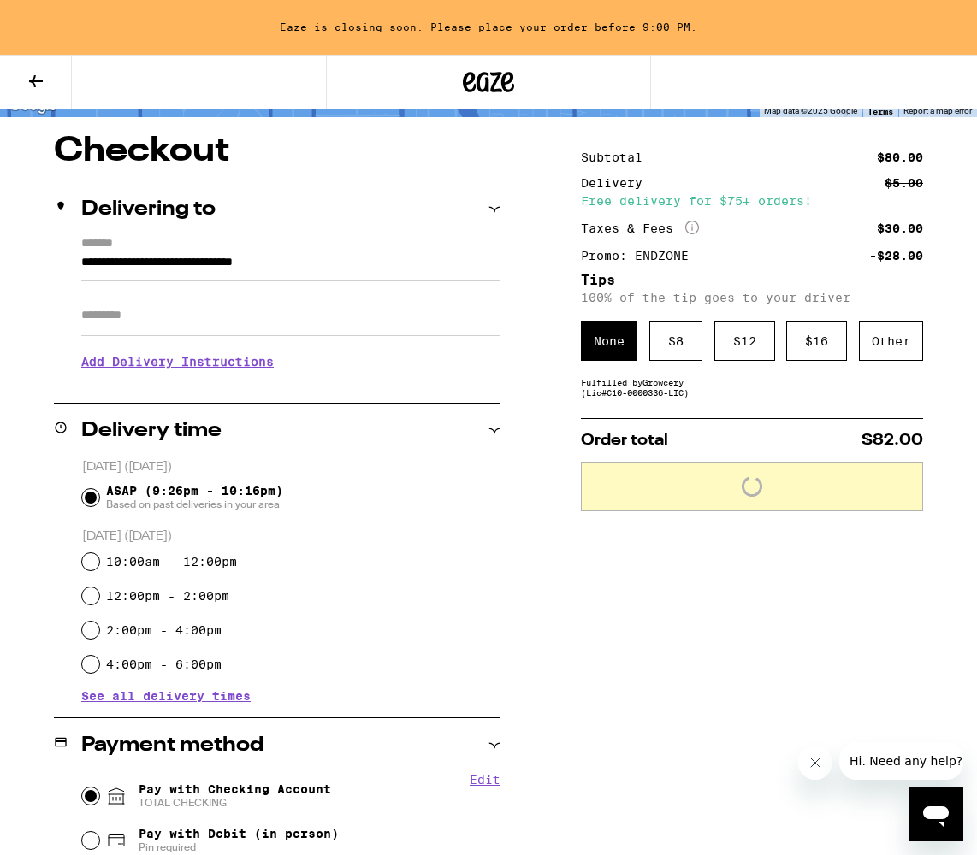
scroll to position [92, 0]
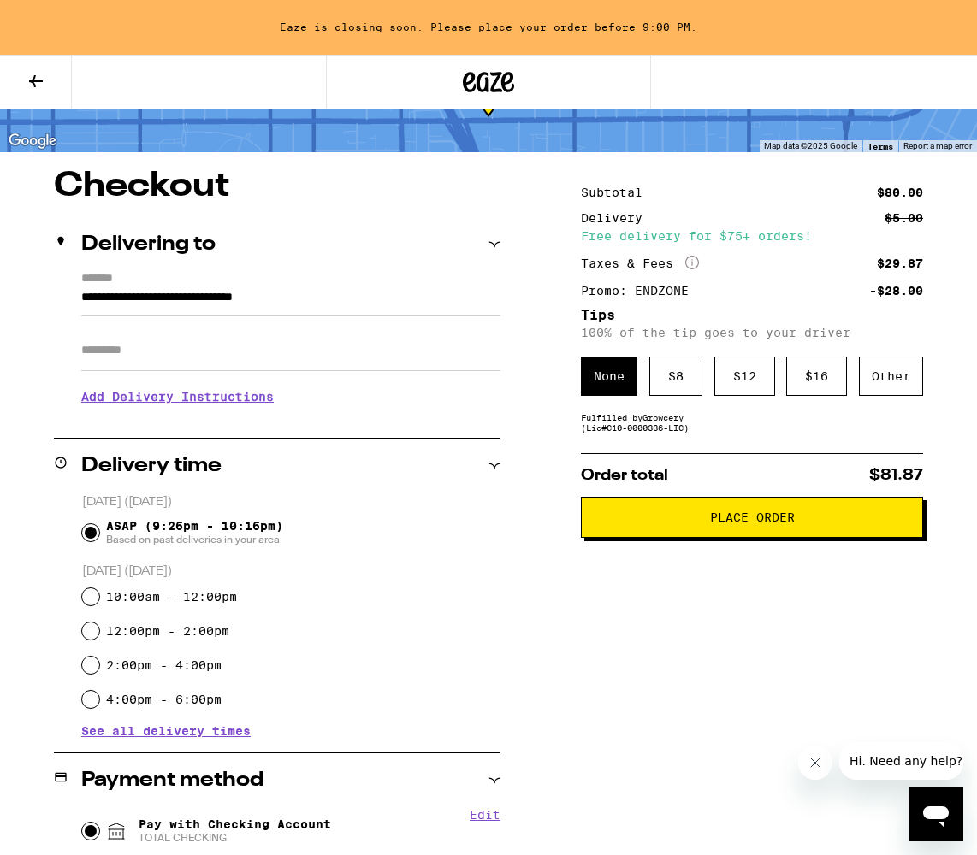
click at [756, 523] on span "Place Order" at bounding box center [752, 517] width 85 height 12
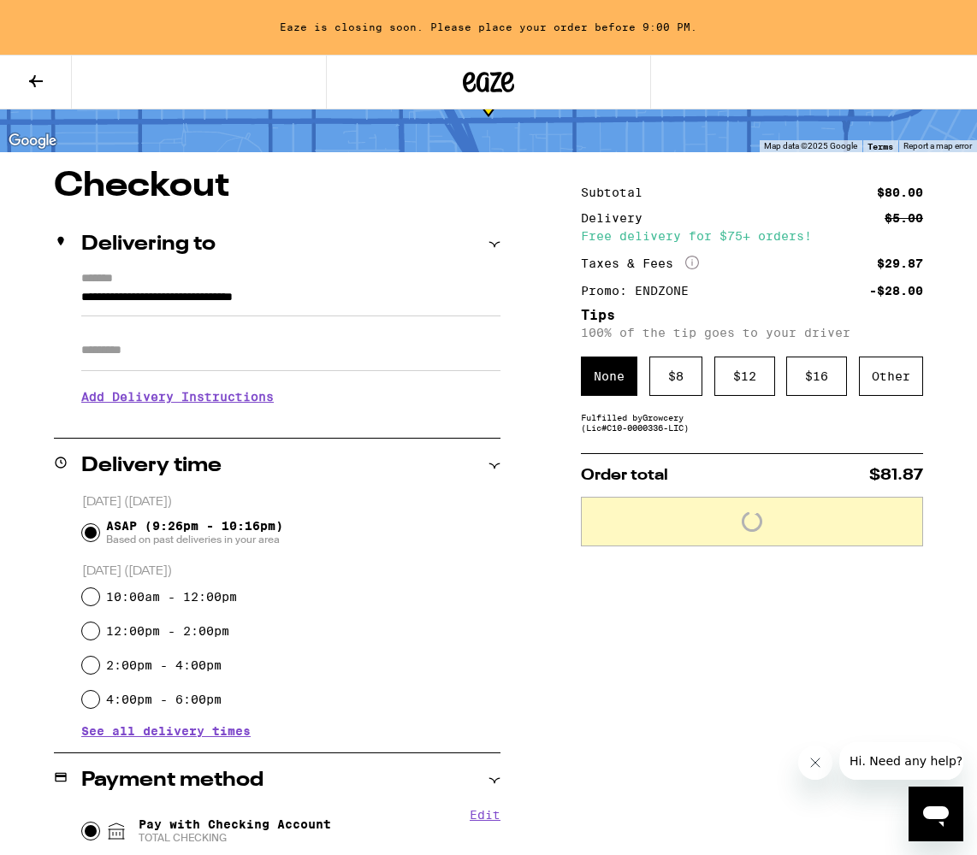
click at [41, 80] on icon at bounding box center [36, 81] width 14 height 12
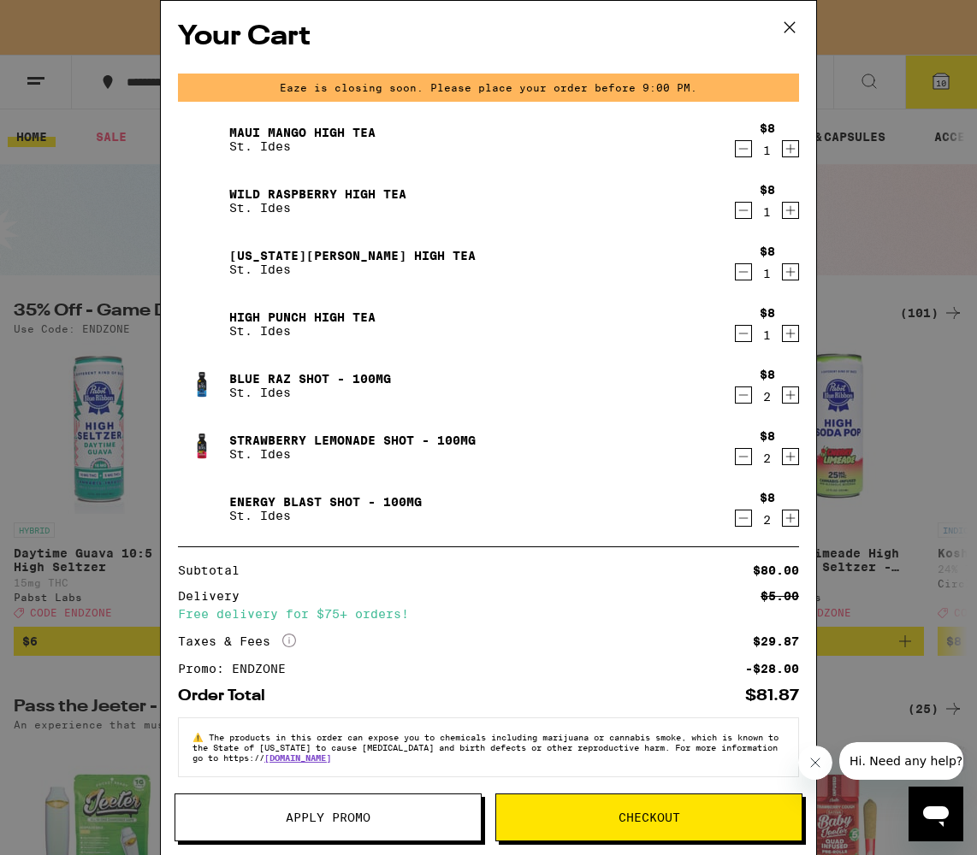
click at [794, 26] on icon at bounding box center [790, 28] width 26 height 26
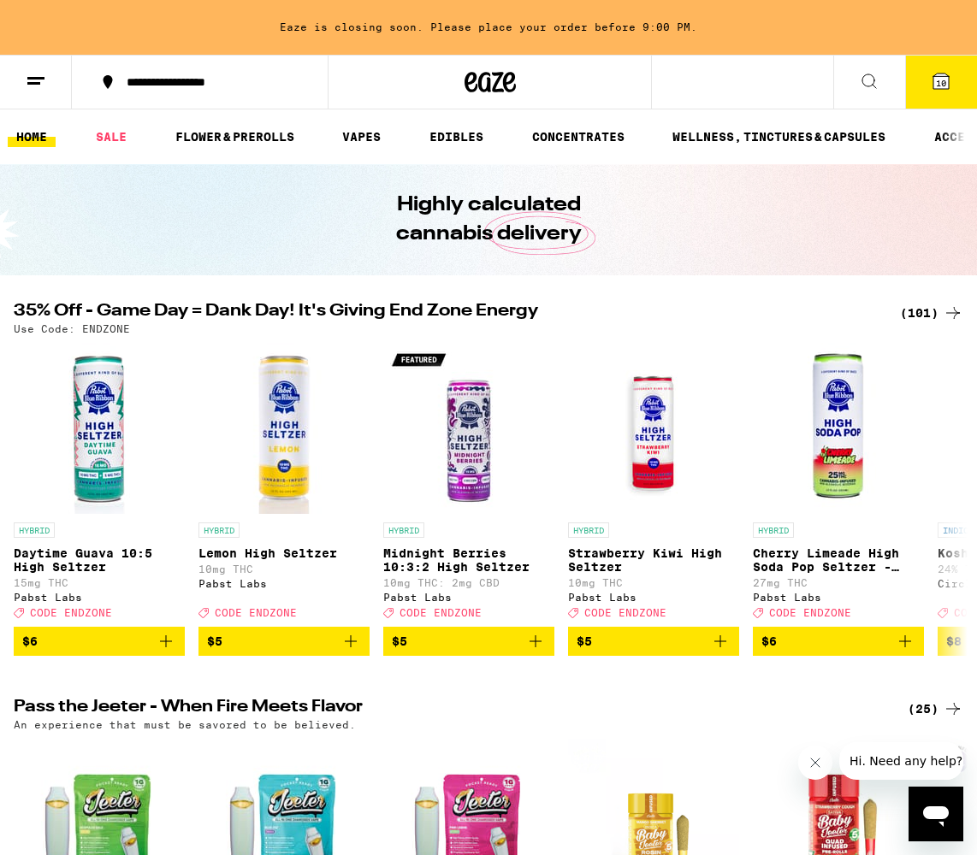
click at [948, 90] on icon at bounding box center [940, 81] width 21 height 21
click at [944, 77] on icon at bounding box center [940, 81] width 21 height 21
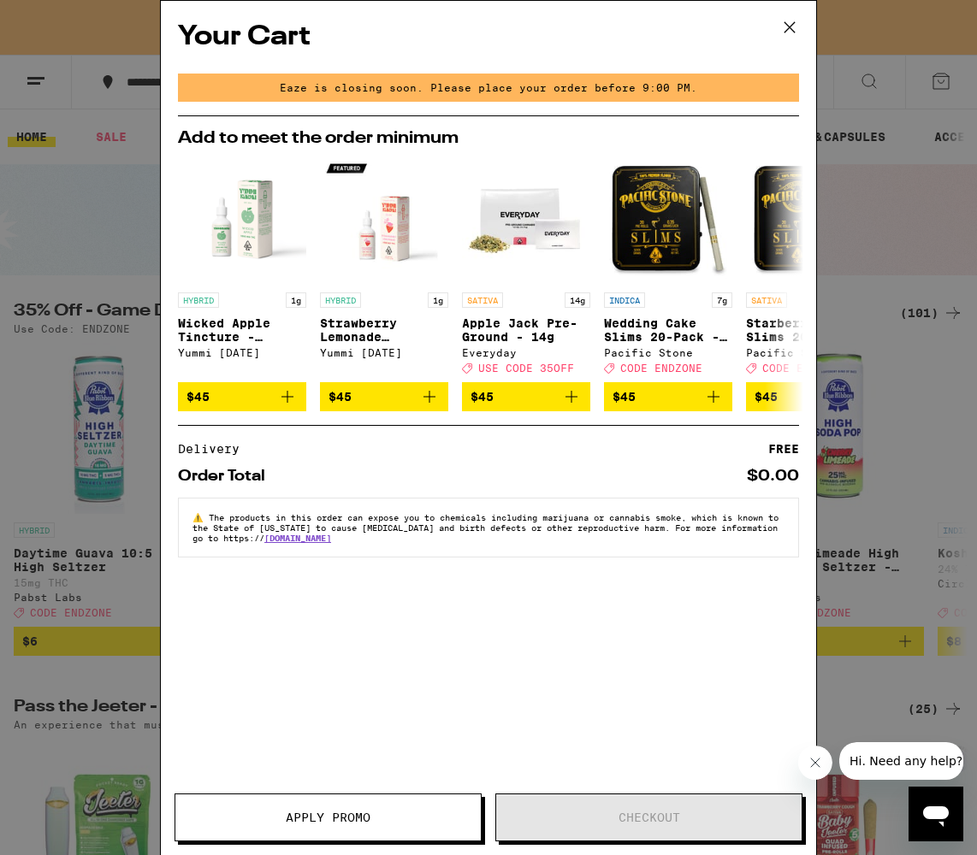
click at [786, 19] on icon at bounding box center [790, 28] width 26 height 26
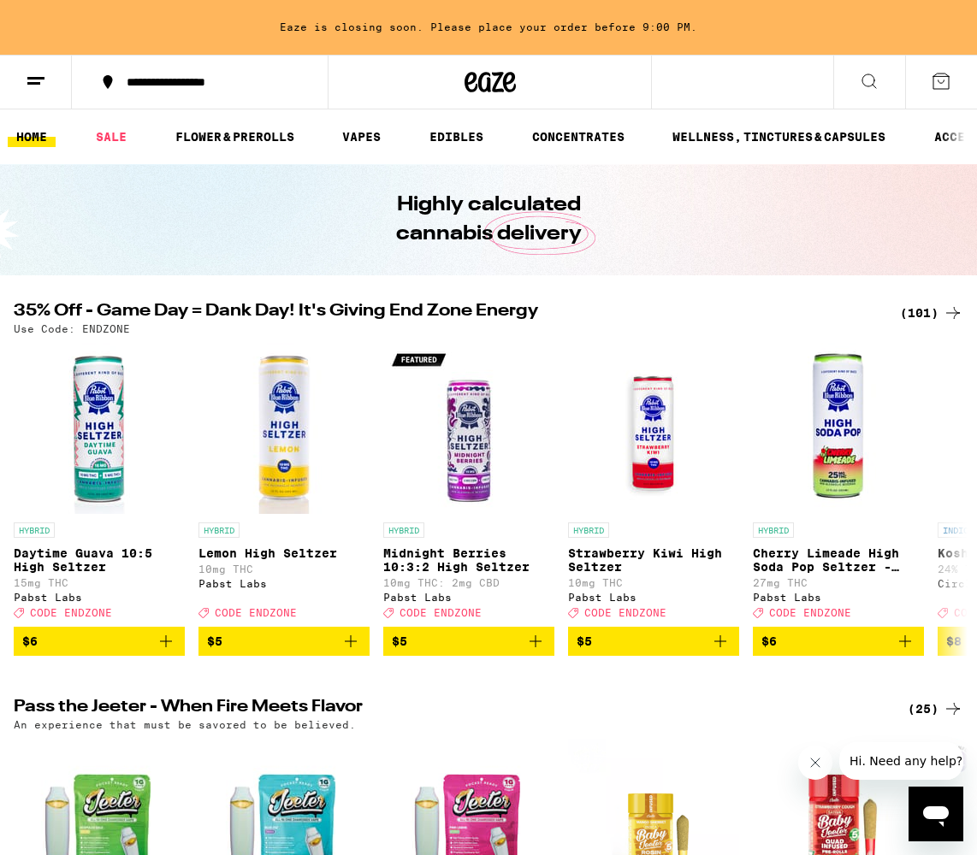
drag, startPoint x: 764, startPoint y: 11, endPoint x: 775, endPoint y: 11, distance: 11.1
click at [775, 11] on div "Eaze is closing soon. Please place your order before 9:00 PM." at bounding box center [488, 27] width 977 height 55
